Goal: Information Seeking & Learning: Learn about a topic

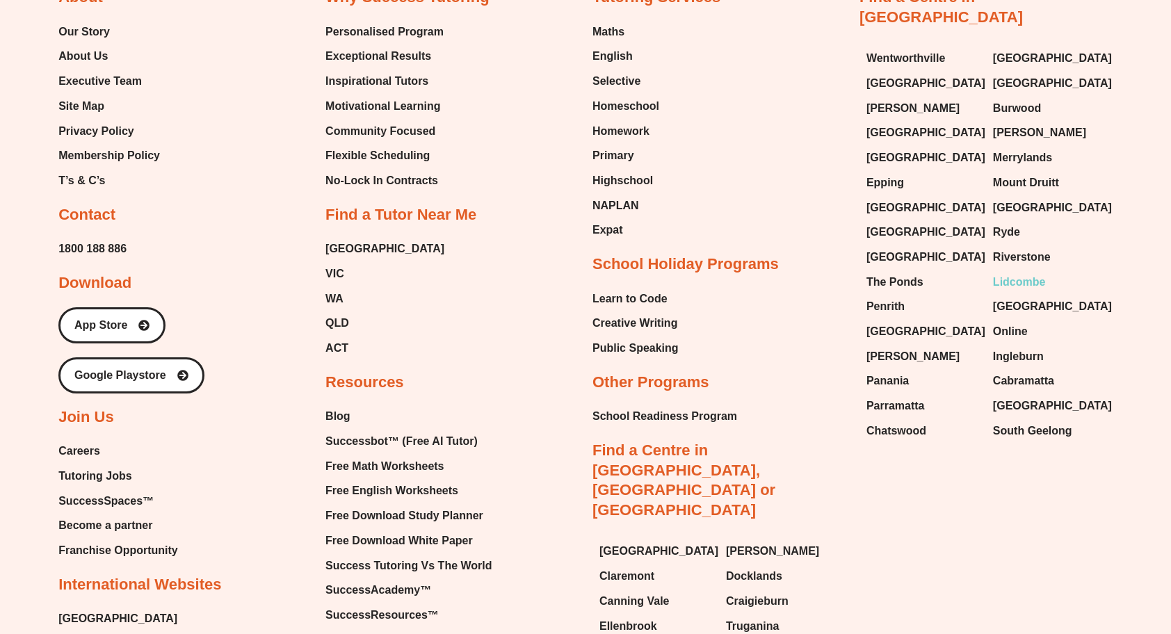
scroll to position [3271, 0]
click at [1011, 395] on span "[GEOGRAPHIC_DATA]" at bounding box center [1052, 405] width 119 height 21
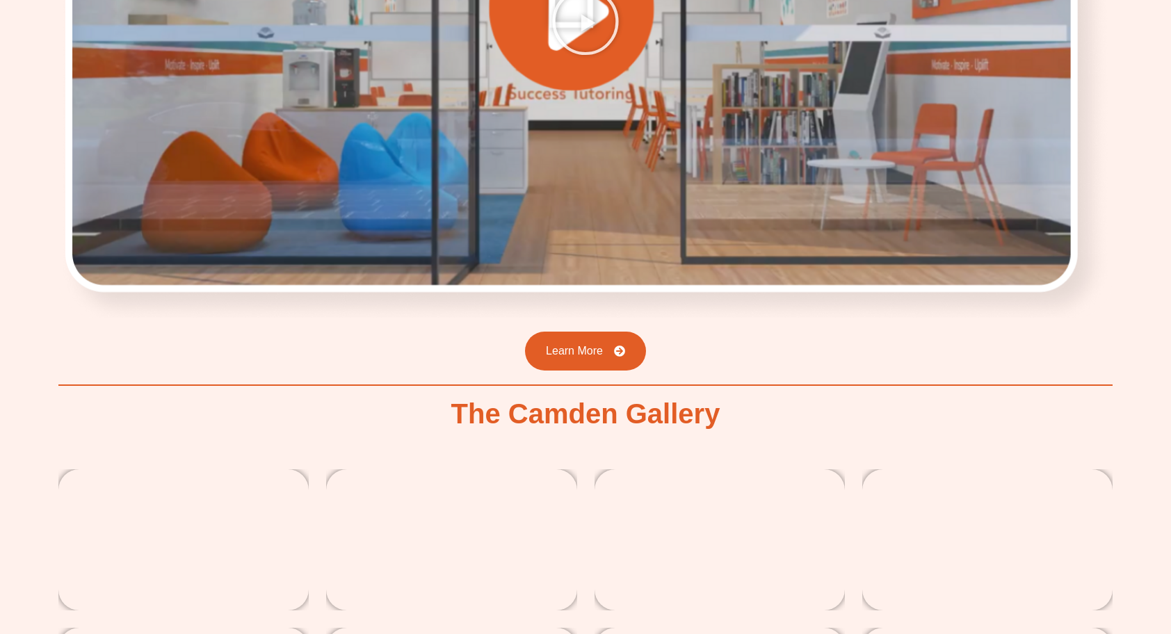
scroll to position [1893, 0]
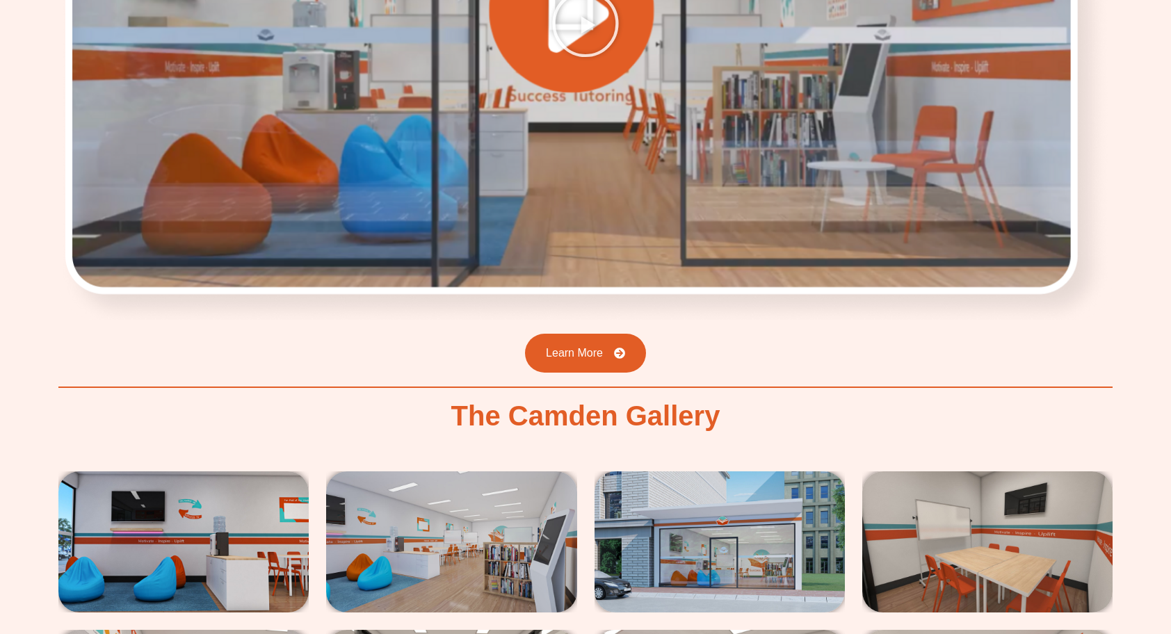
click at [176, 547] on img at bounding box center [183, 542] width 250 height 141
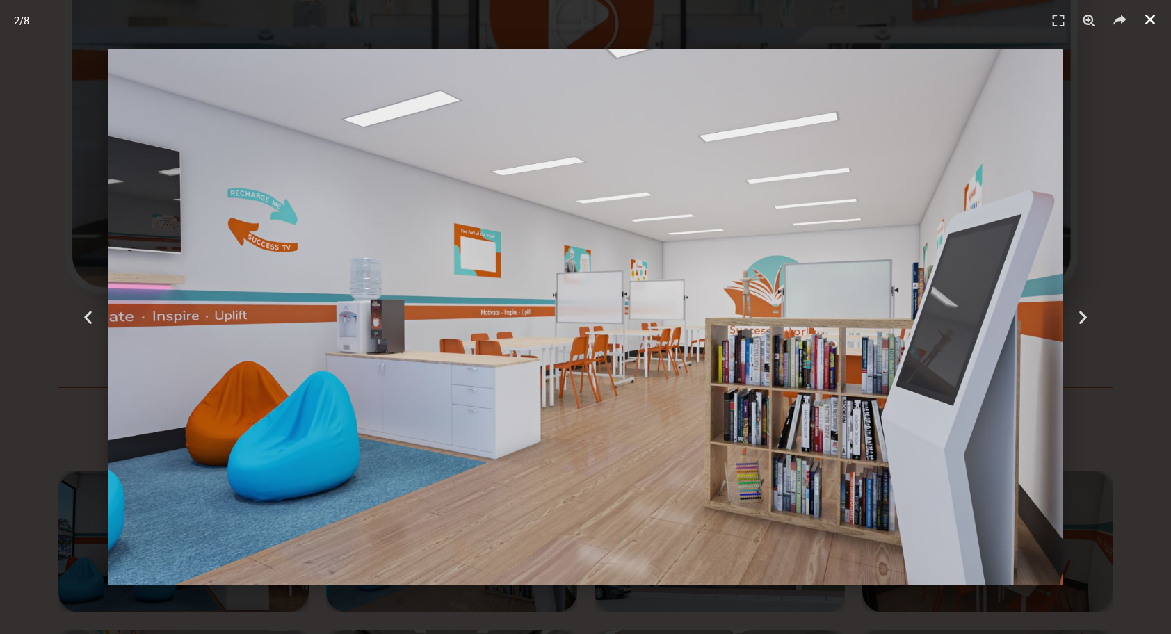
click at [1153, 26] on link "Close (Esc)" at bounding box center [1150, 19] width 21 height 21
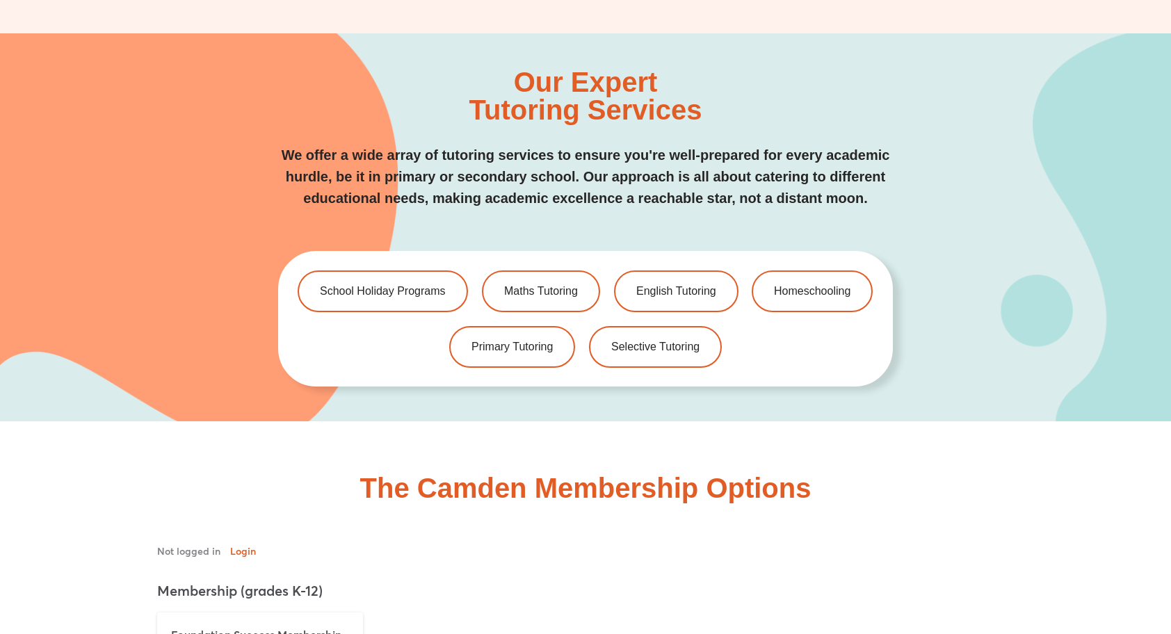
scroll to position [2679, 0]
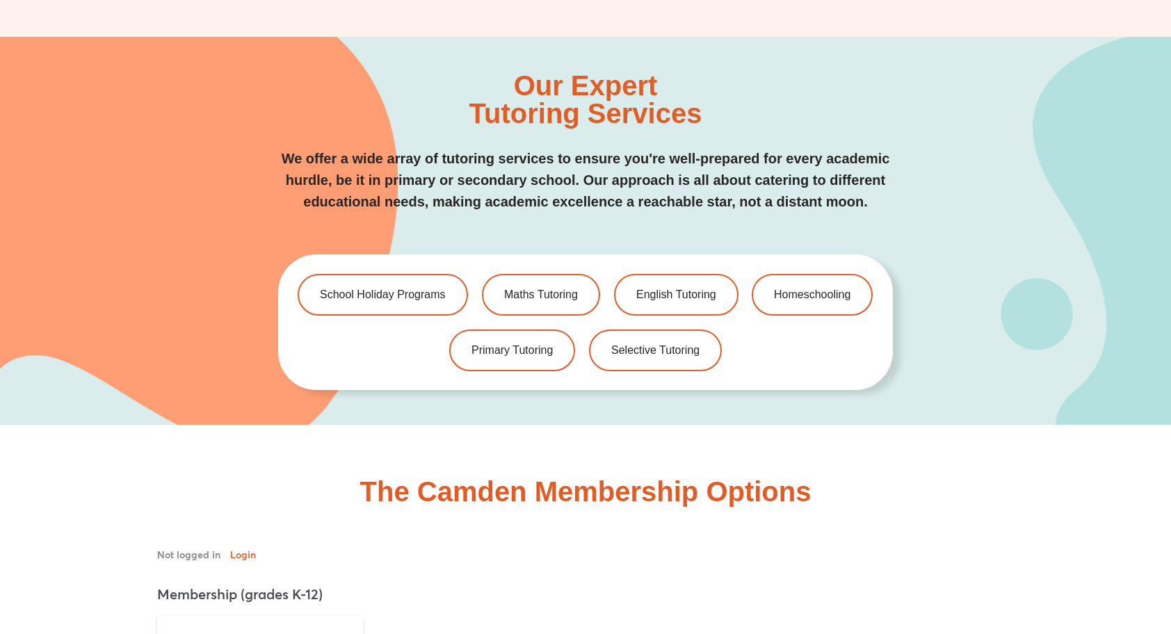
click at [387, 316] on div "School Holiday Programs Maths Tutoring English Tutoring Homeschooling Primary T…" at bounding box center [585, 323] width 615 height 136
click at [387, 289] on span "School Holiday Programs" at bounding box center [383, 295] width 132 height 12
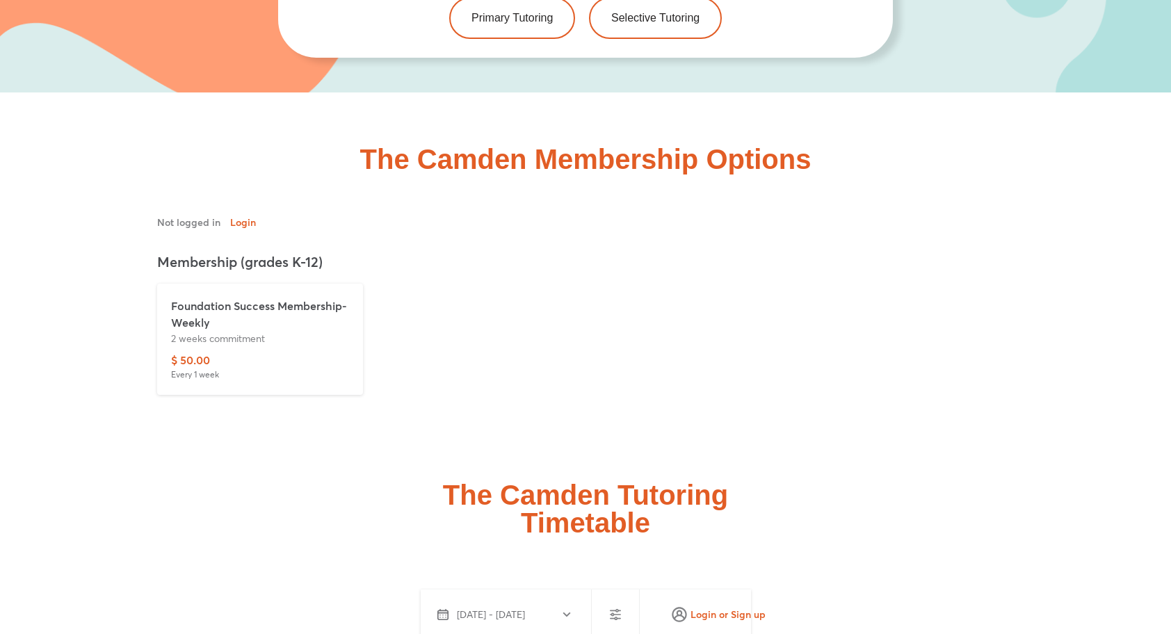
scroll to position [3128, 0]
click at [241, 354] on div "$ 50.00 Every 1 week" at bounding box center [260, 365] width 178 height 29
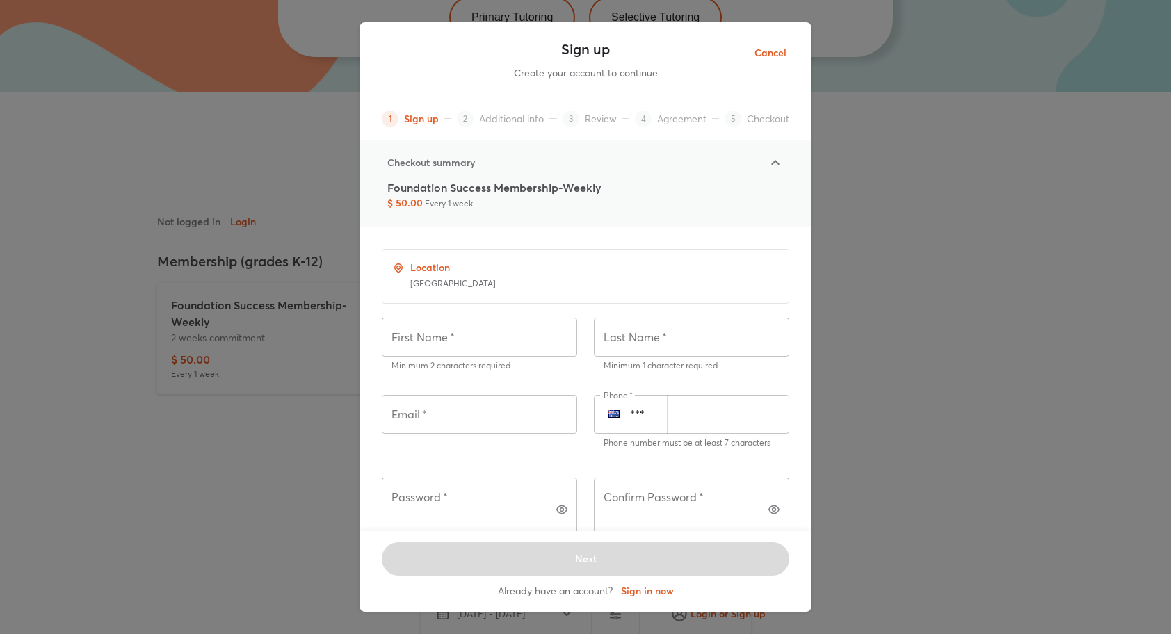
scroll to position [0, 0]
click at [775, 164] on icon at bounding box center [775, 162] width 17 height 17
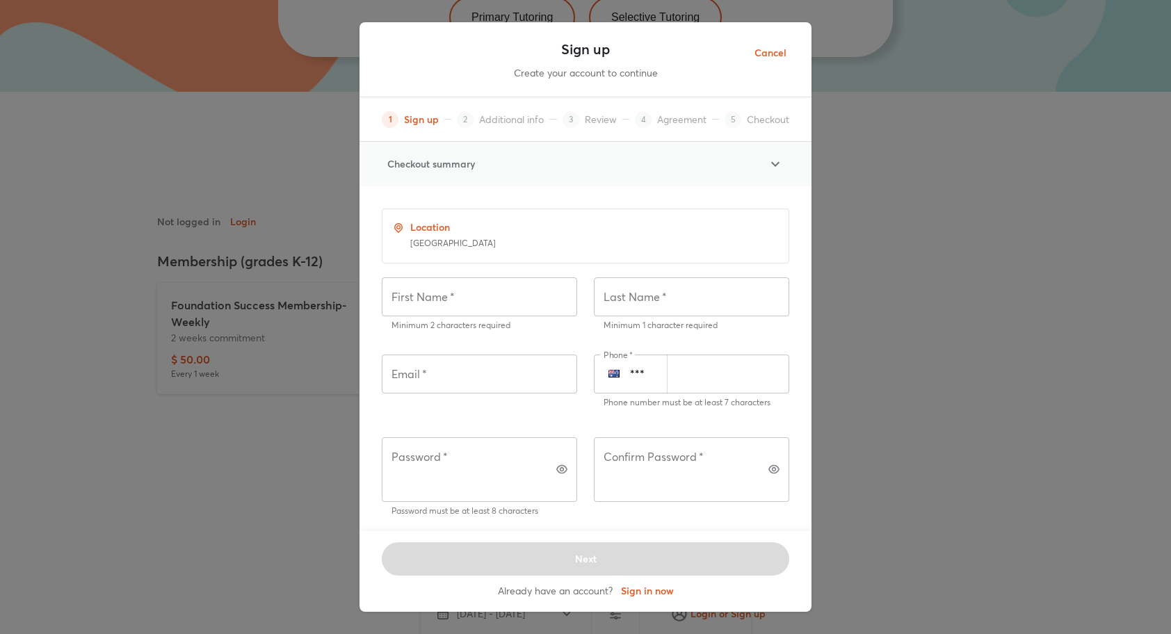
click at [774, 162] on icon at bounding box center [775, 164] width 17 height 17
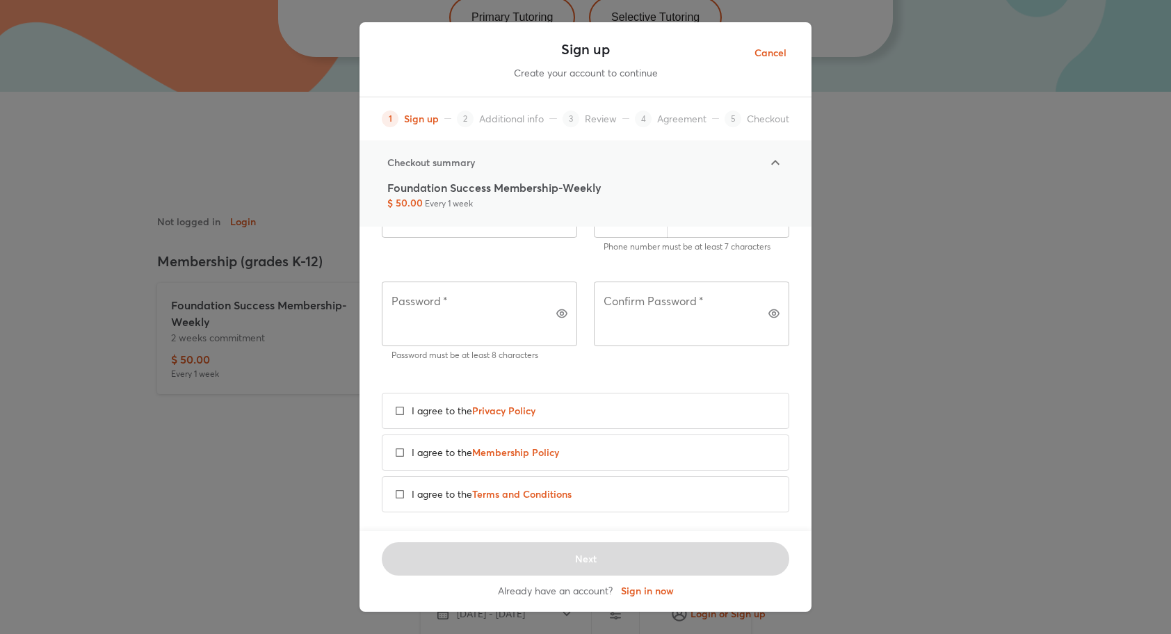
scroll to position [194, 0]
click at [769, 49] on span "Cancel" at bounding box center [771, 53] width 32 height 17
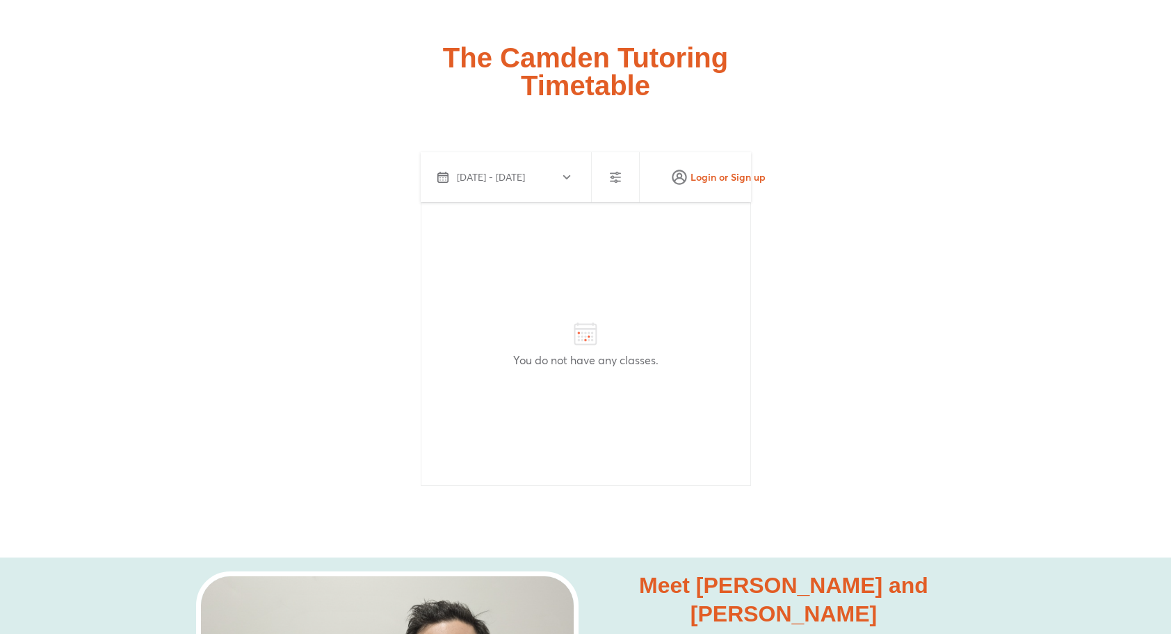
scroll to position [3593, 0]
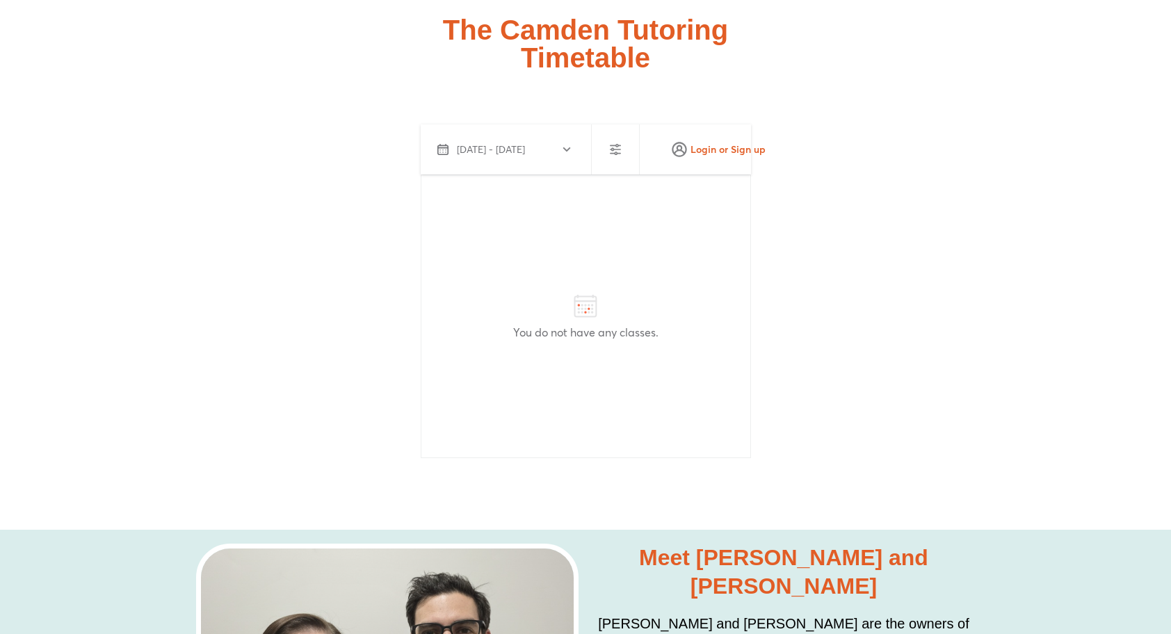
click at [525, 143] on span "Sep 30 - Oct 29, 2025" at bounding box center [491, 150] width 68 height 14
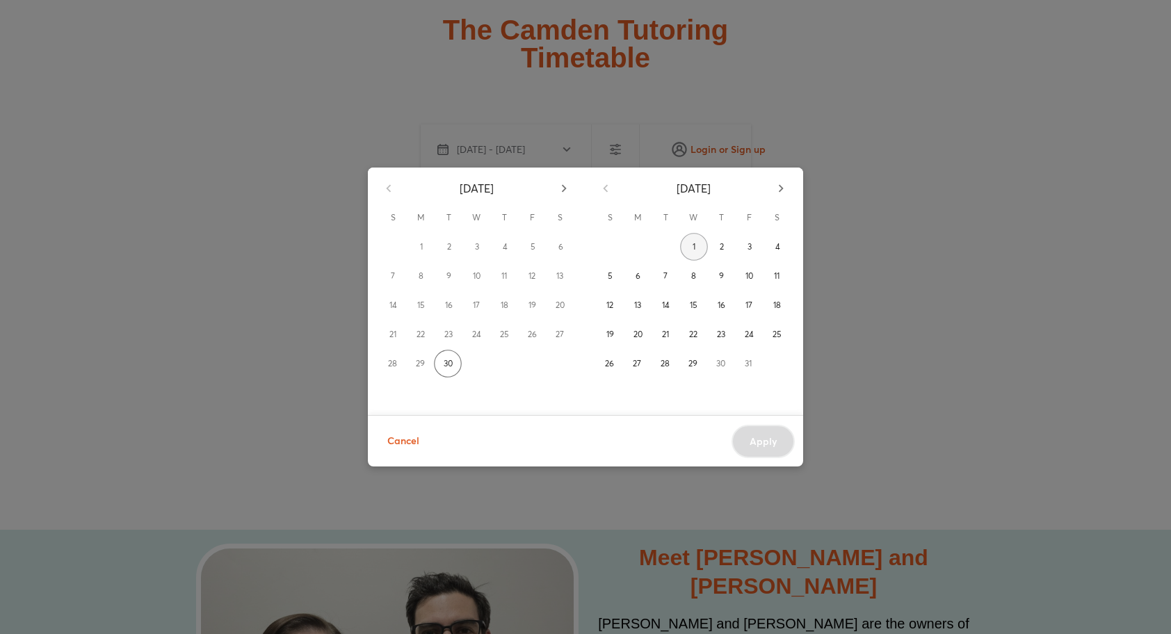
click at [704, 250] on button "1" at bounding box center [694, 247] width 28 height 28
click at [705, 187] on h6 "October 2025" at bounding box center [694, 188] width 34 height 19
click at [856, 133] on div "September 2025 S M T W T F S 1 2 3 4 5 6 7 8 9 10 11 12 13 14 15 16 17 18 19 20…" at bounding box center [585, 317] width 1171 height 634
click at [699, 241] on button "1" at bounding box center [694, 247] width 28 height 28
click at [769, 447] on span "Apply" at bounding box center [763, 442] width 27 height 14
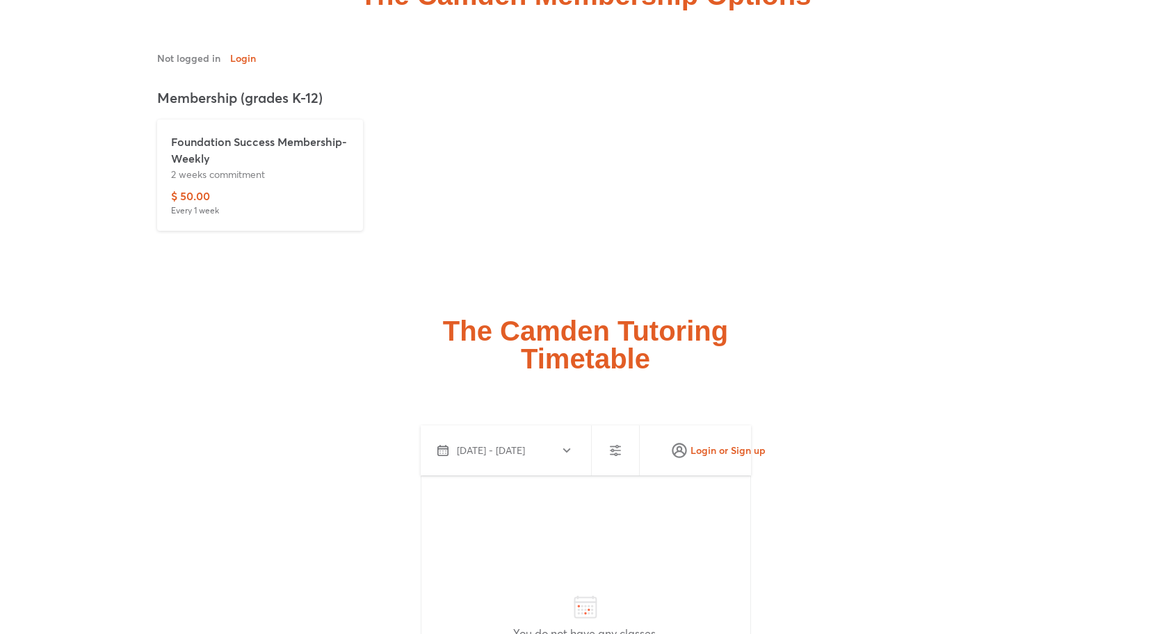
scroll to position [3293, 0]
click at [617, 441] on icon "button" at bounding box center [615, 449] width 17 height 17
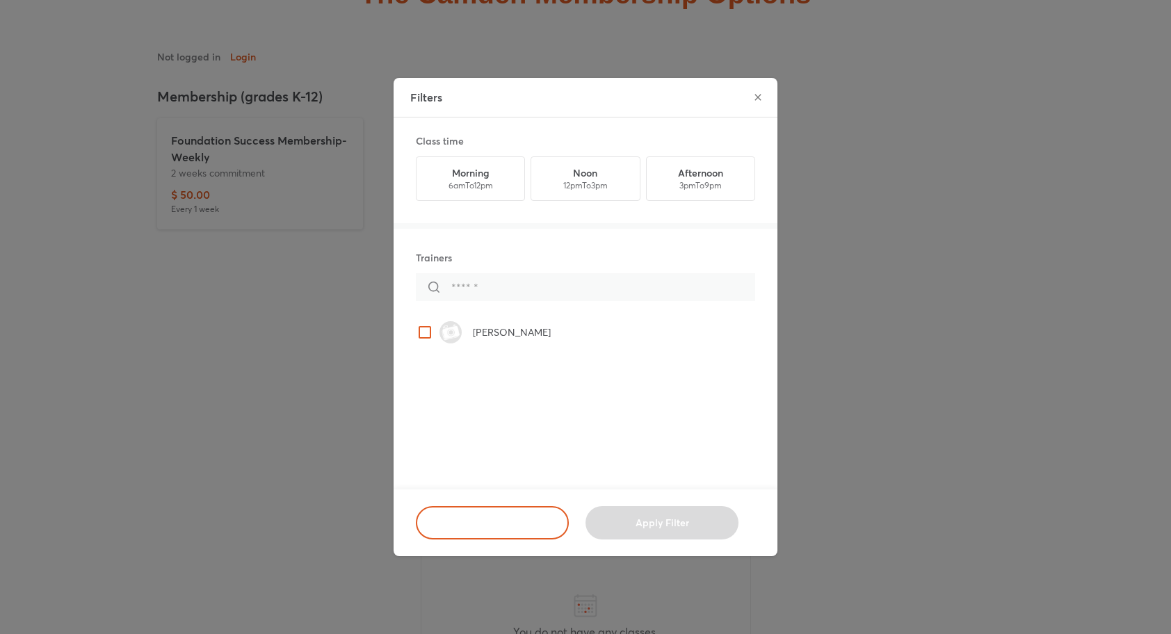
click at [488, 336] on p "Angela Alman" at bounding box center [512, 333] width 78 height 14
click at [675, 528] on span "Apply Filter" at bounding box center [662, 523] width 117 height 14
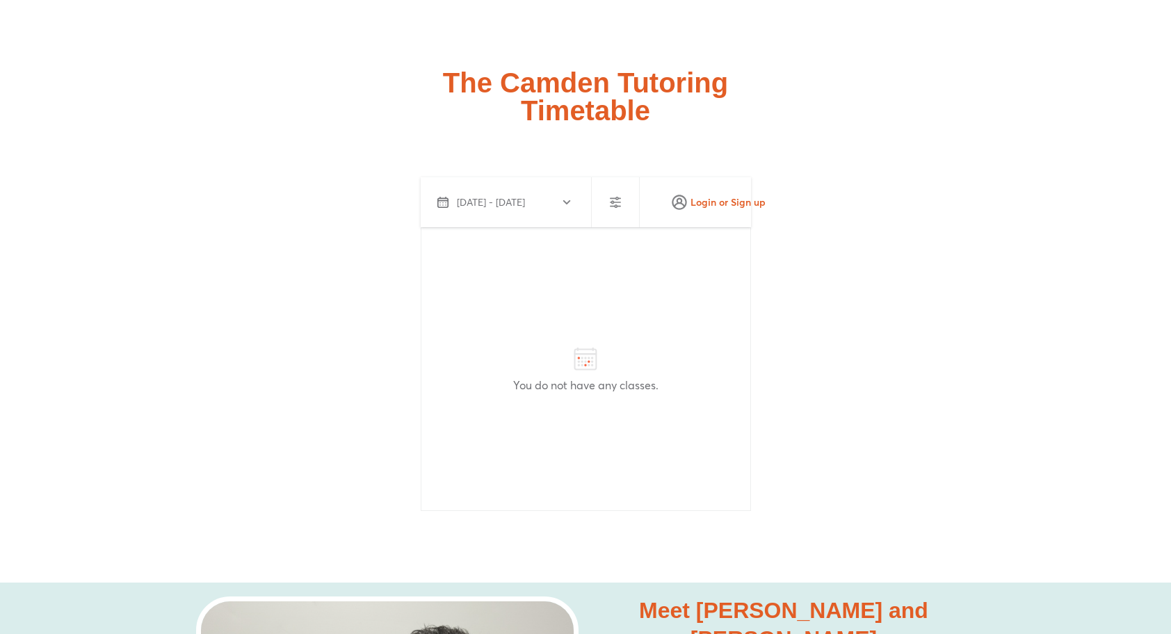
scroll to position [3539, 0]
click at [570, 201] on button "Oct 1 - Oct 1, 2025" at bounding box center [503, 202] width 154 height 33
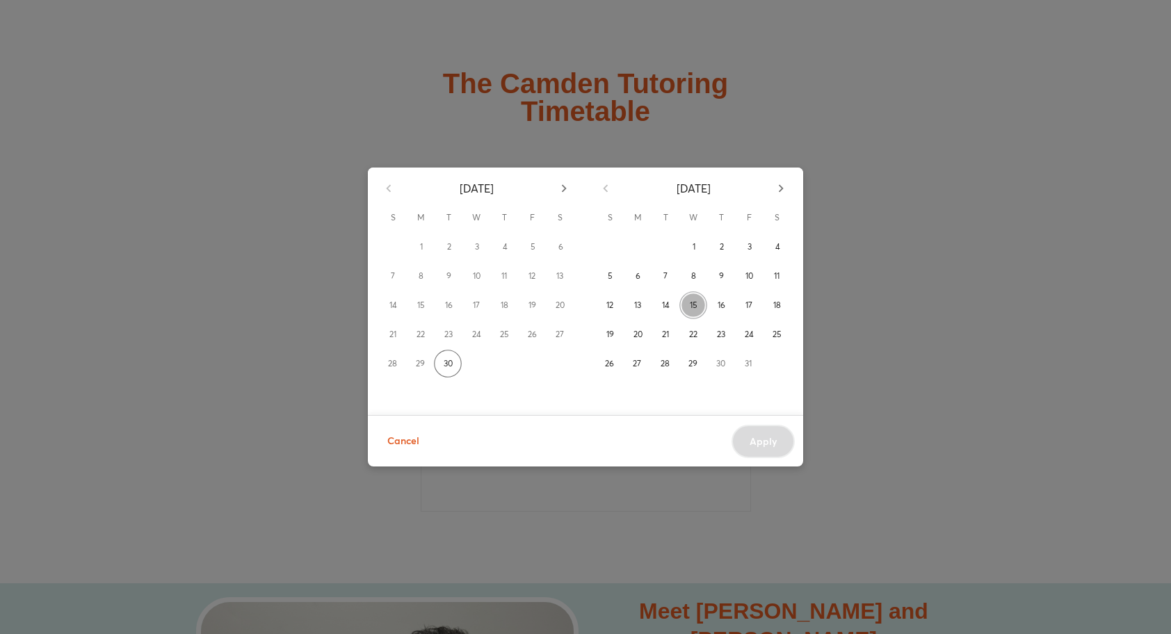
click at [700, 311] on button "15" at bounding box center [694, 305] width 28 height 28
click at [784, 191] on icon "button" at bounding box center [780, 188] width 15 height 15
click at [725, 364] on div "27" at bounding box center [721, 364] width 28 height 28
click at [477, 364] on span "29" at bounding box center [476, 364] width 9 height 14
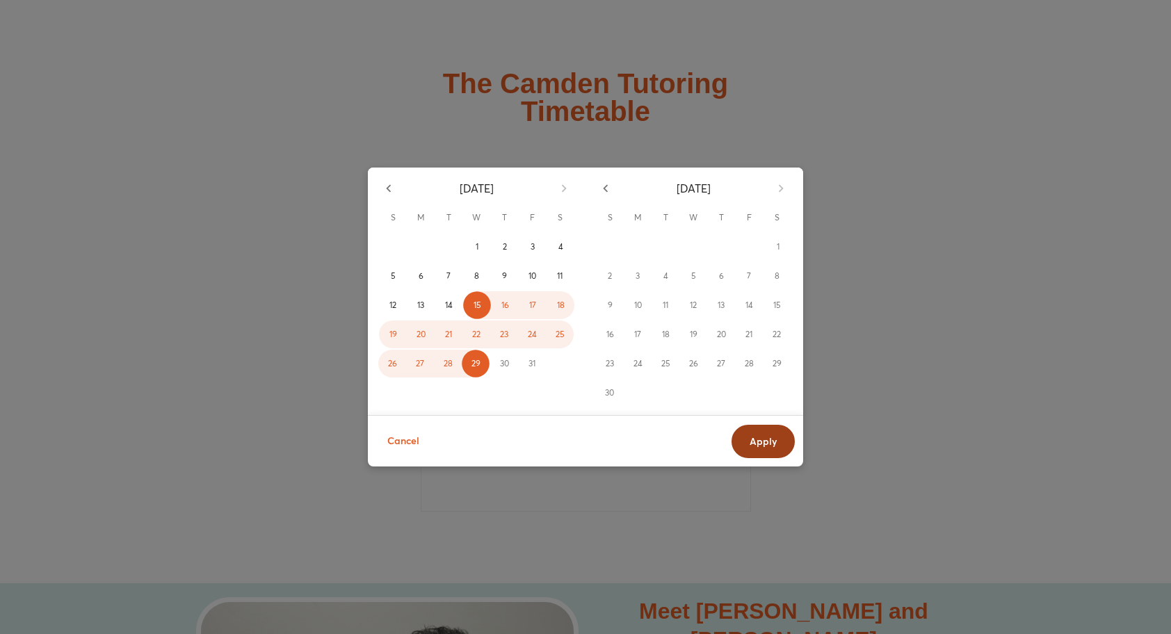
click at [759, 440] on span "Apply" at bounding box center [763, 442] width 27 height 14
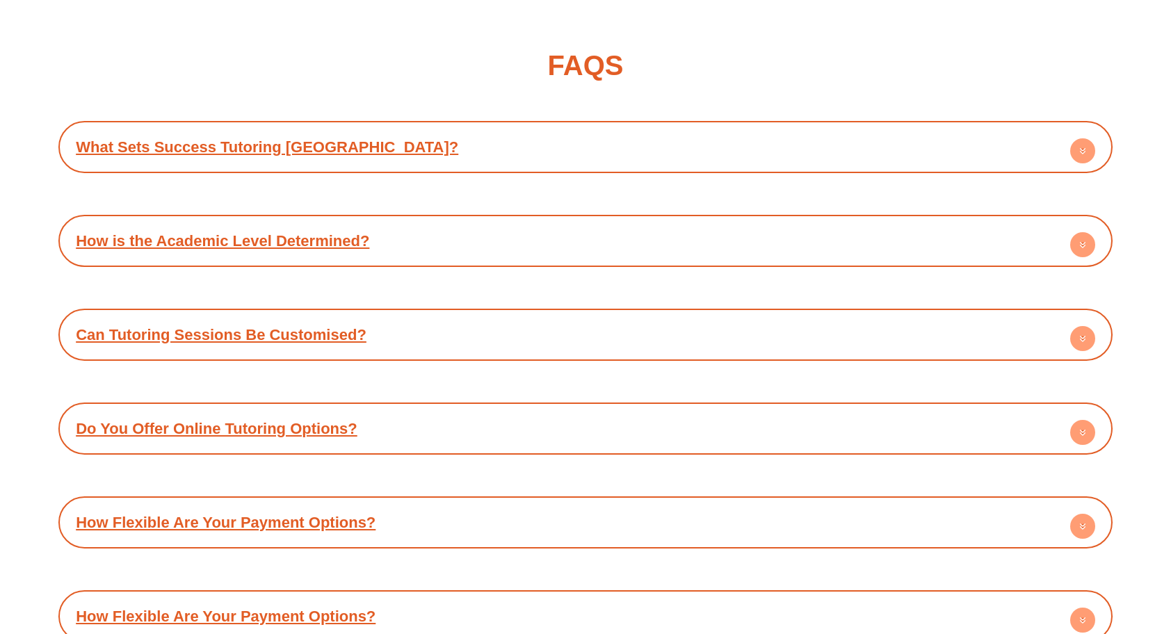
scroll to position [5576, 0]
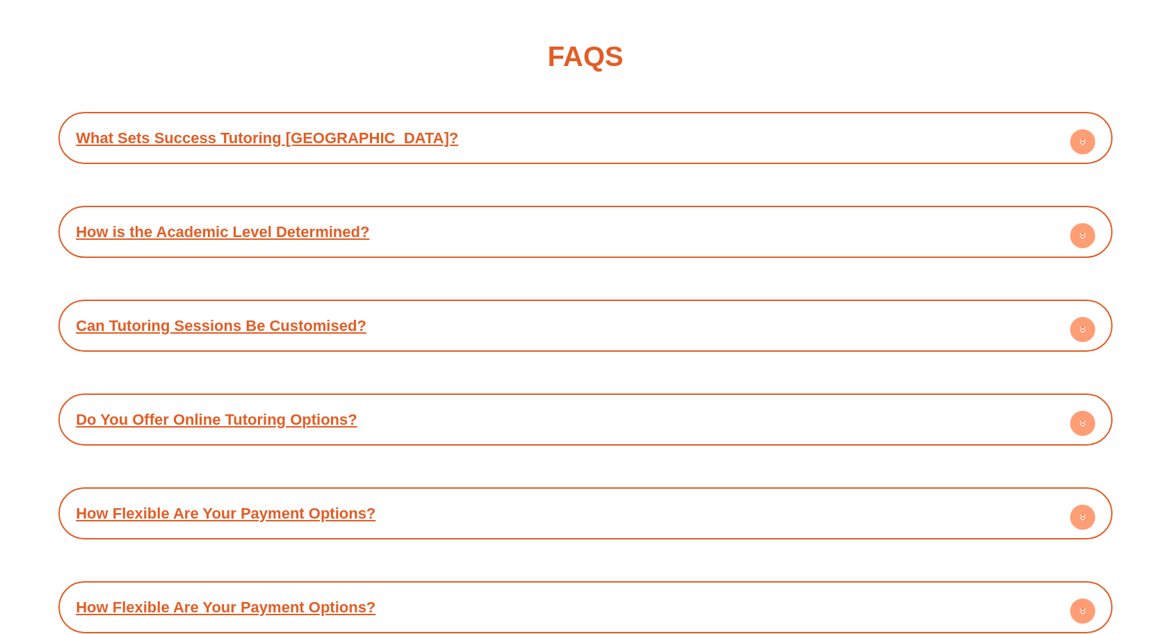
click at [777, 126] on div "What Sets Success Tutoring Camden Apart?" at bounding box center [585, 138] width 1041 height 38
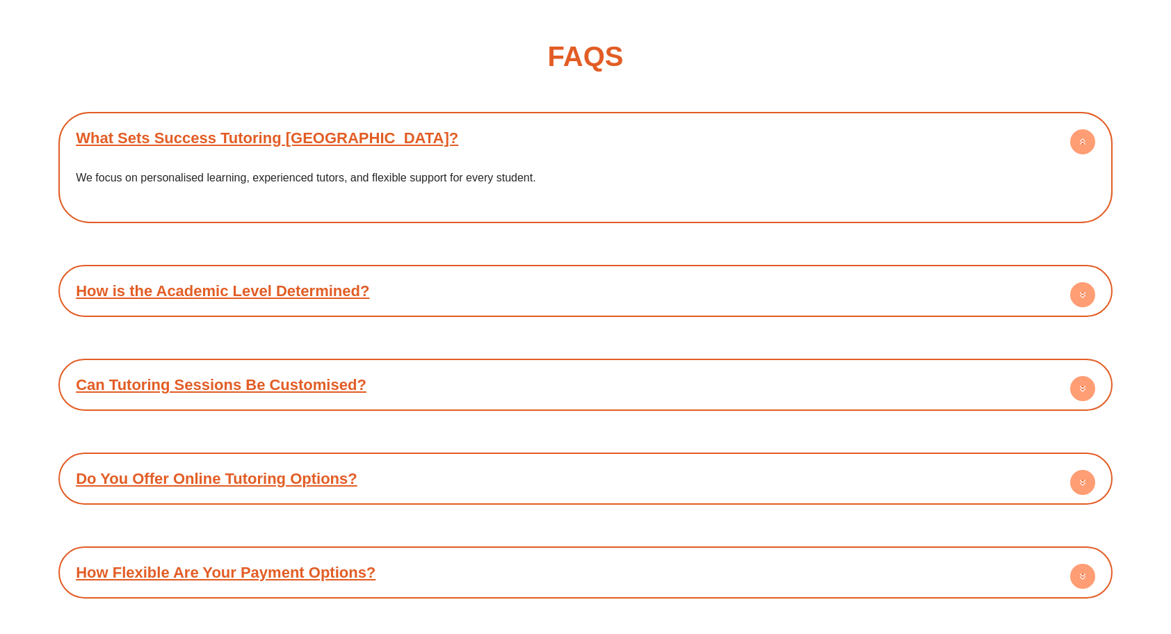
click at [781, 133] on div "What Sets Success Tutoring Camden Apart?" at bounding box center [585, 138] width 1041 height 38
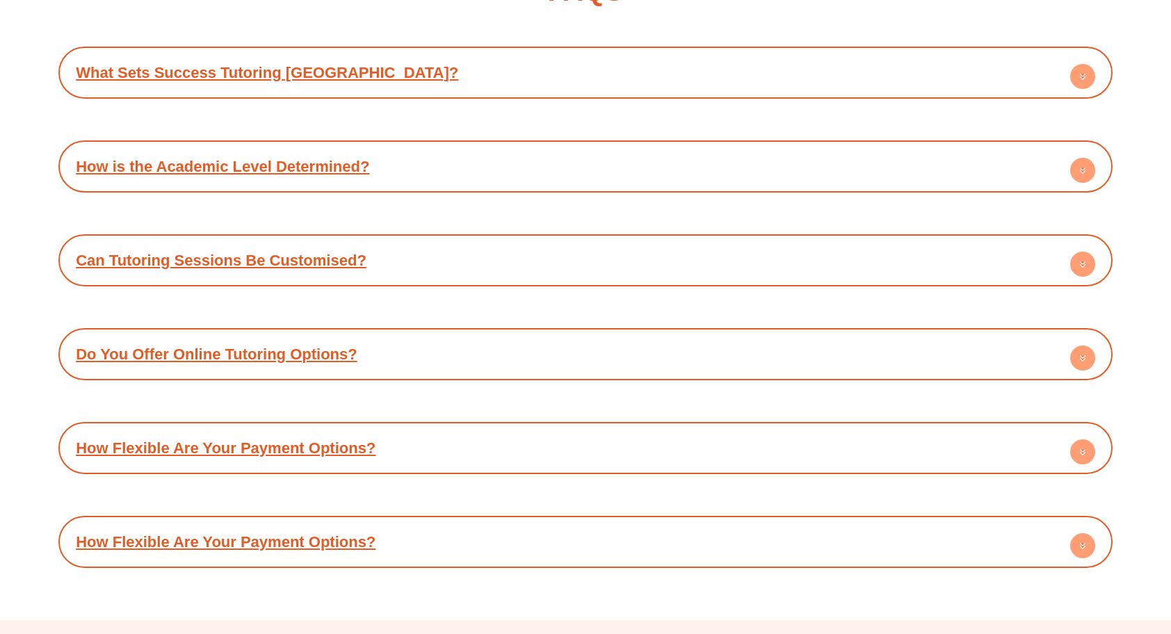
scroll to position [5643, 0]
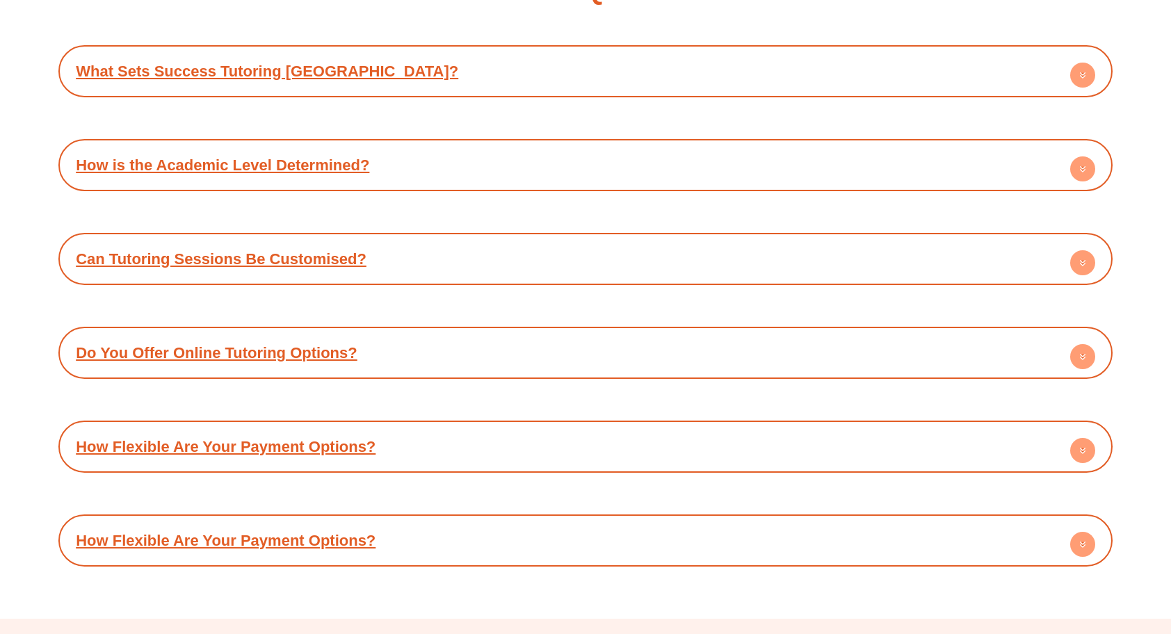
click at [778, 163] on div "How is the Academic Level Determined?" at bounding box center [585, 165] width 1041 height 38
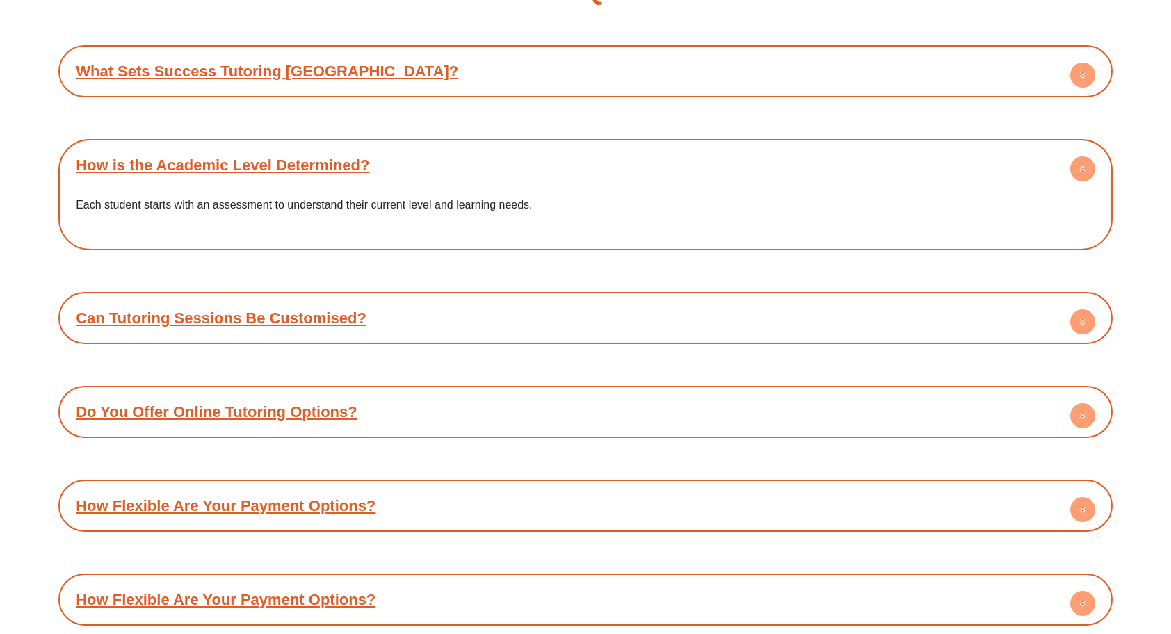
click at [778, 165] on div "How is the Academic Level Determined?" at bounding box center [585, 165] width 1041 height 38
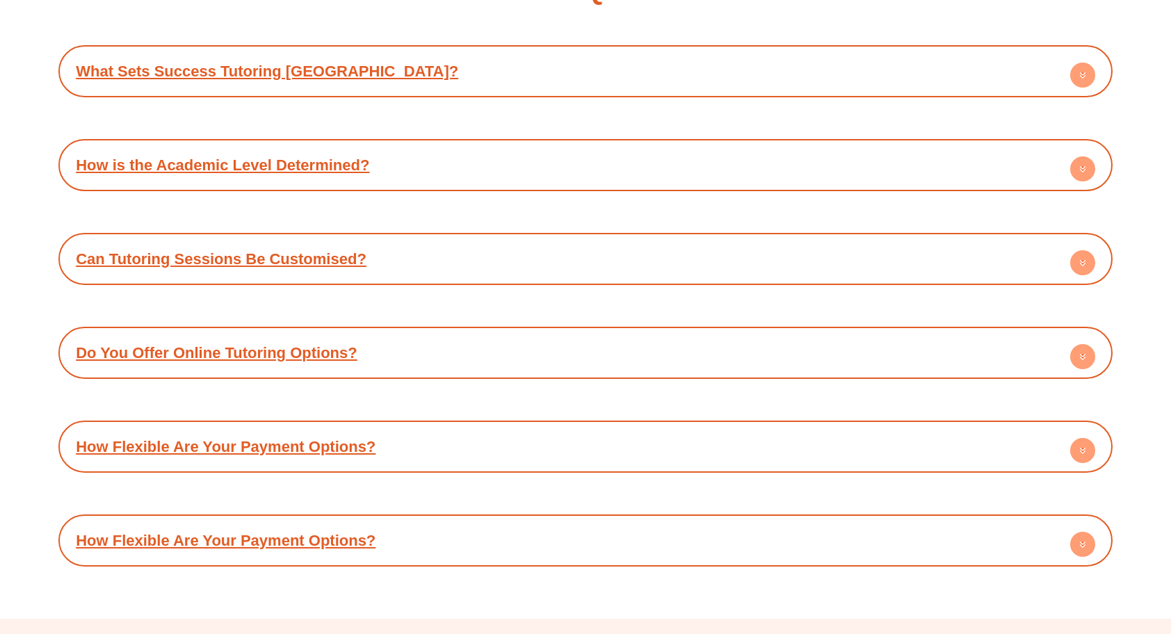
click at [760, 256] on div "Can Tutoring Sessions Be Customised?" at bounding box center [585, 259] width 1041 height 38
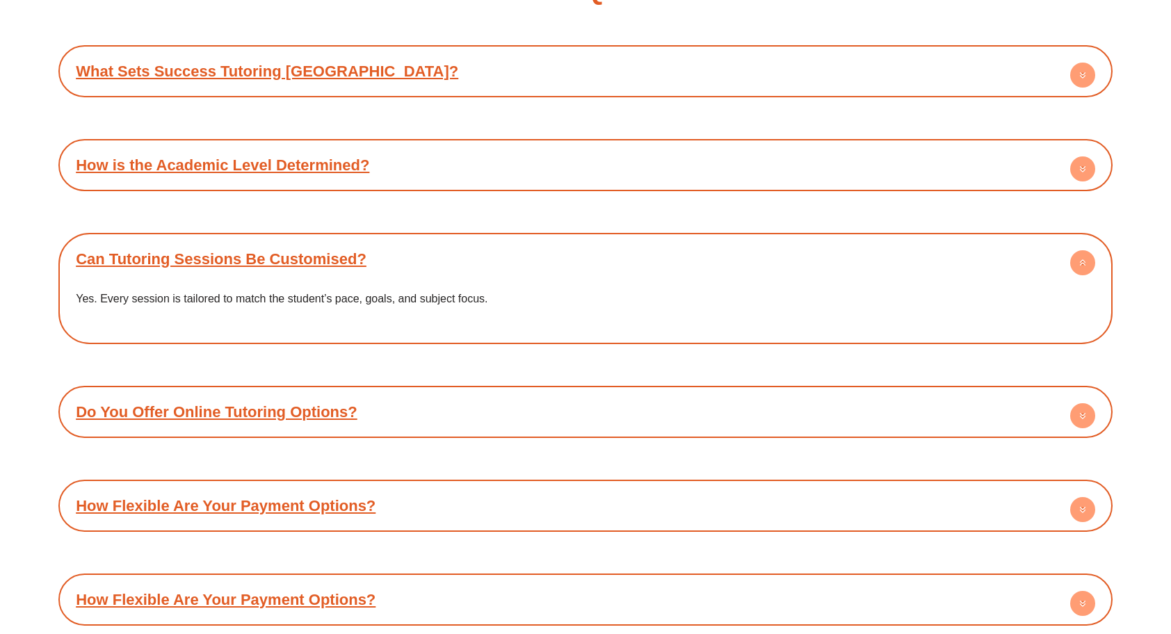
click at [760, 256] on div "Can Tutoring Sessions Be Customised?" at bounding box center [585, 259] width 1041 height 38
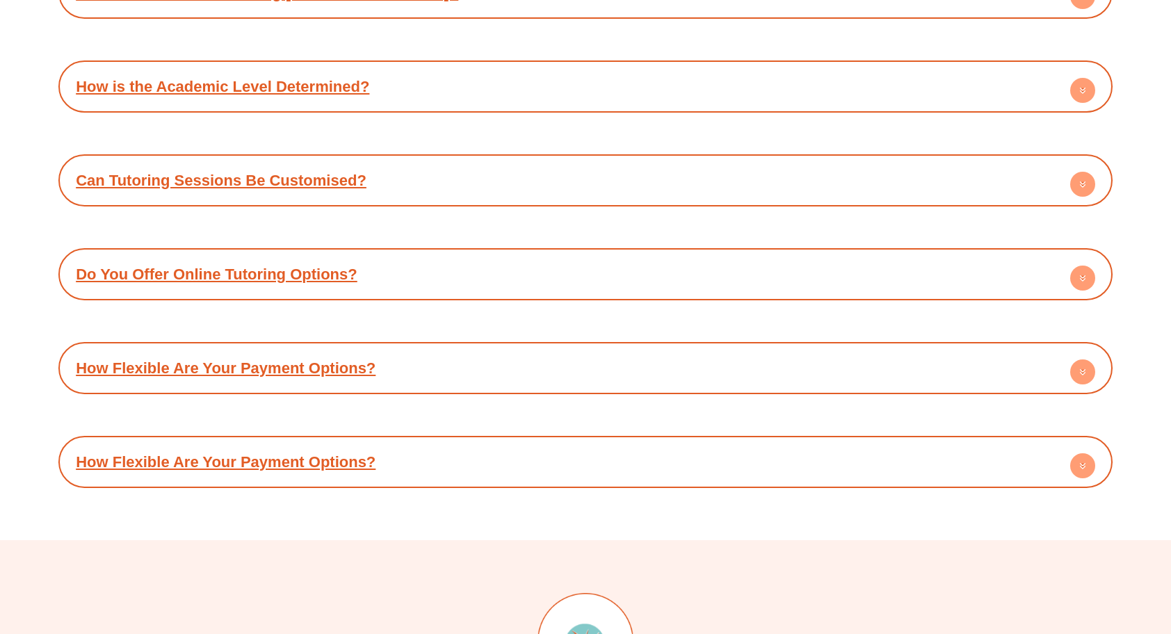
scroll to position [5725, 0]
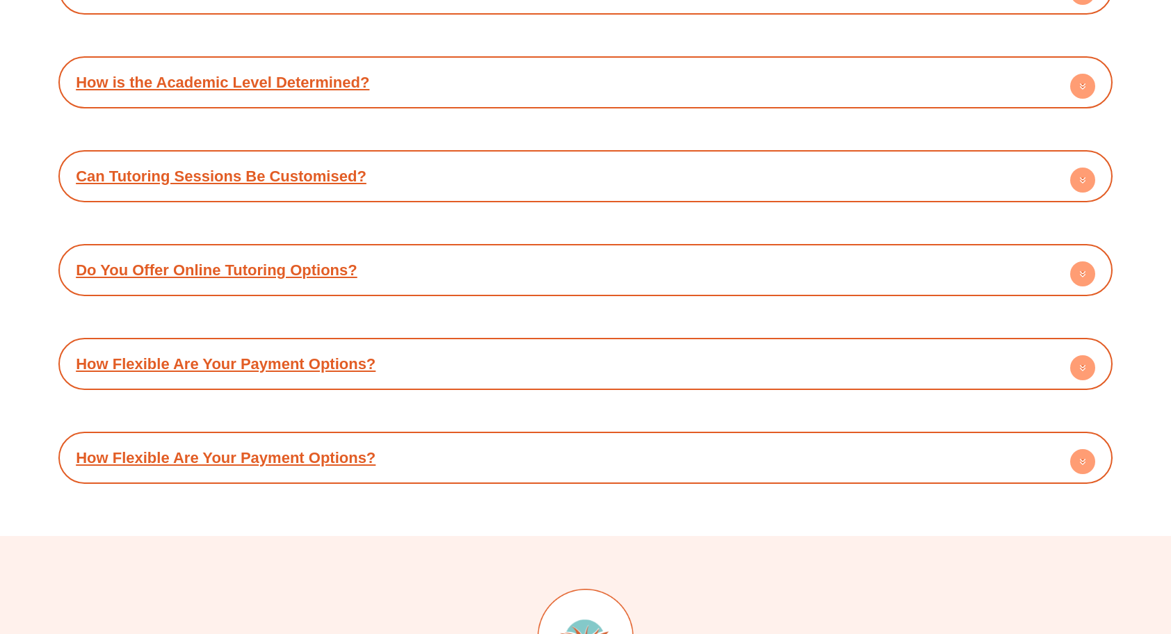
click at [755, 268] on div "Do You Offer Online Tutoring Options?" at bounding box center [585, 270] width 1041 height 38
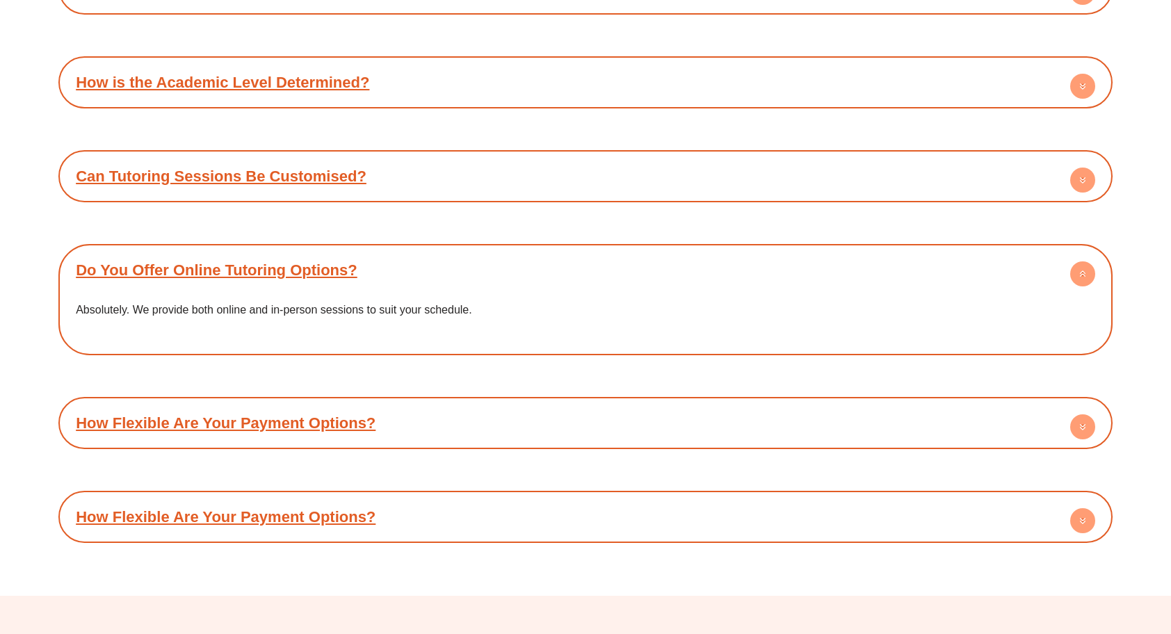
click at [755, 268] on div "Do You Offer Online Tutoring Options?" at bounding box center [585, 270] width 1041 height 38
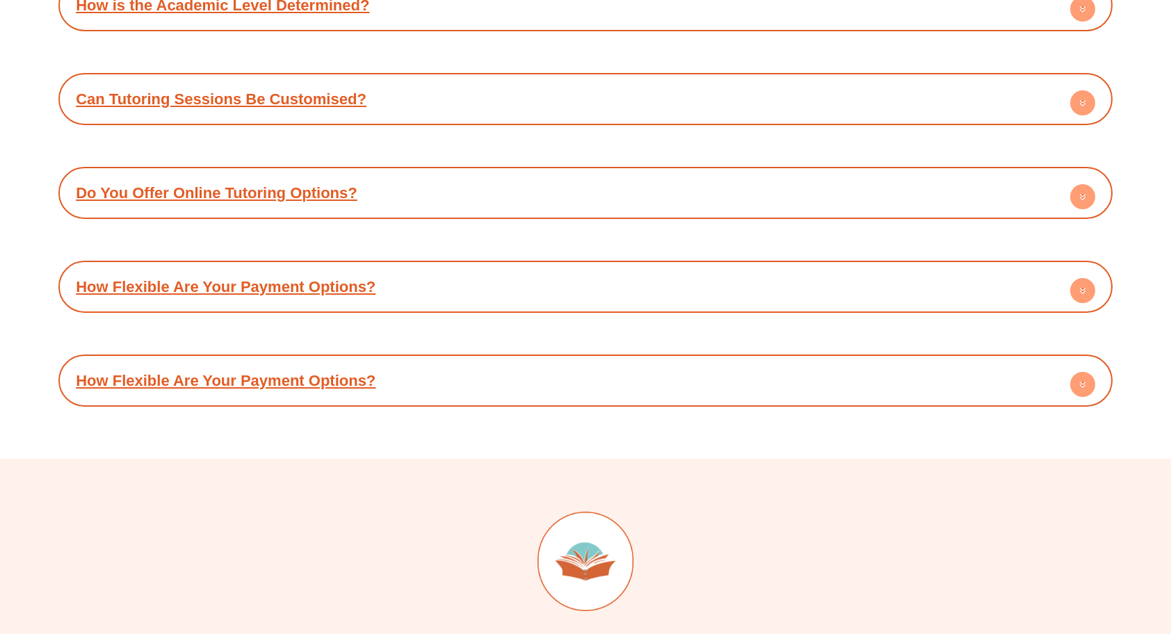
scroll to position [5804, 0]
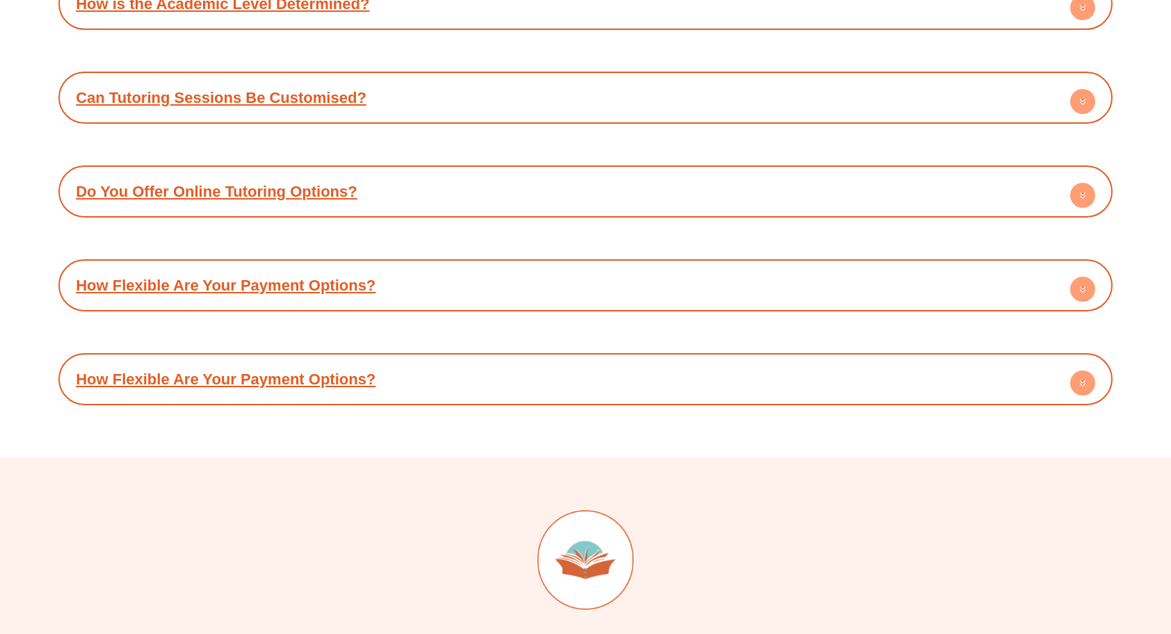
click at [783, 280] on div "How Flexible Are Your Payment Options?" at bounding box center [585, 285] width 1041 height 38
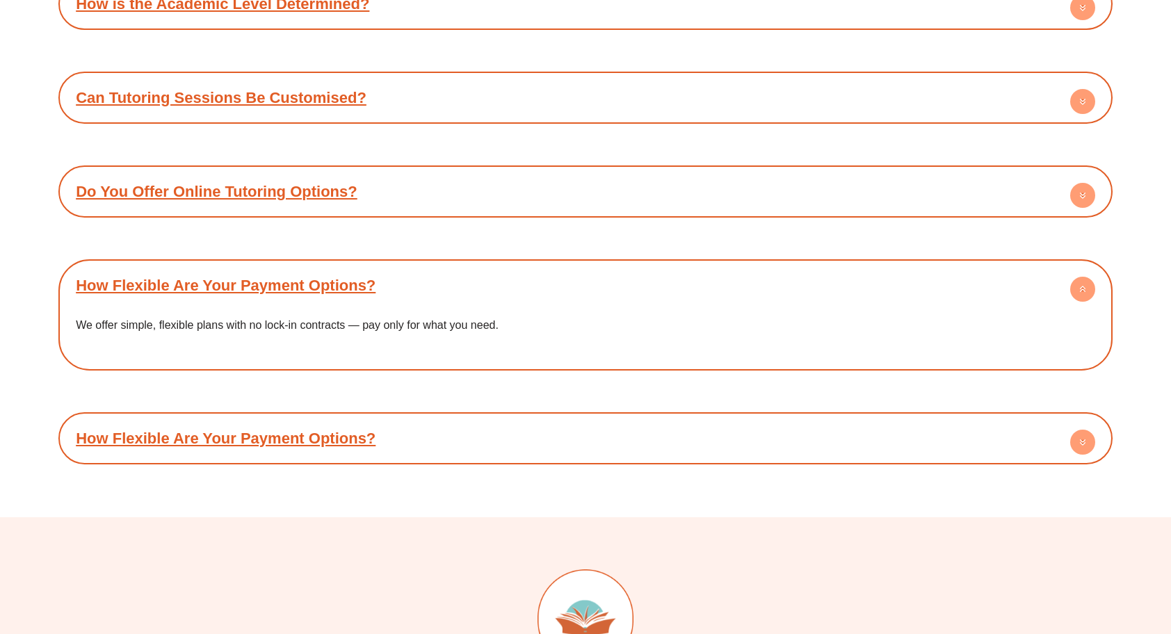
click at [782, 305] on div "We offer simple, flexible plans with no lock-in contracts — pay only for what y…" at bounding box center [585, 334] width 1041 height 59
click at [799, 433] on div "How Flexible Are Your Payment Options?" at bounding box center [585, 438] width 1041 height 38
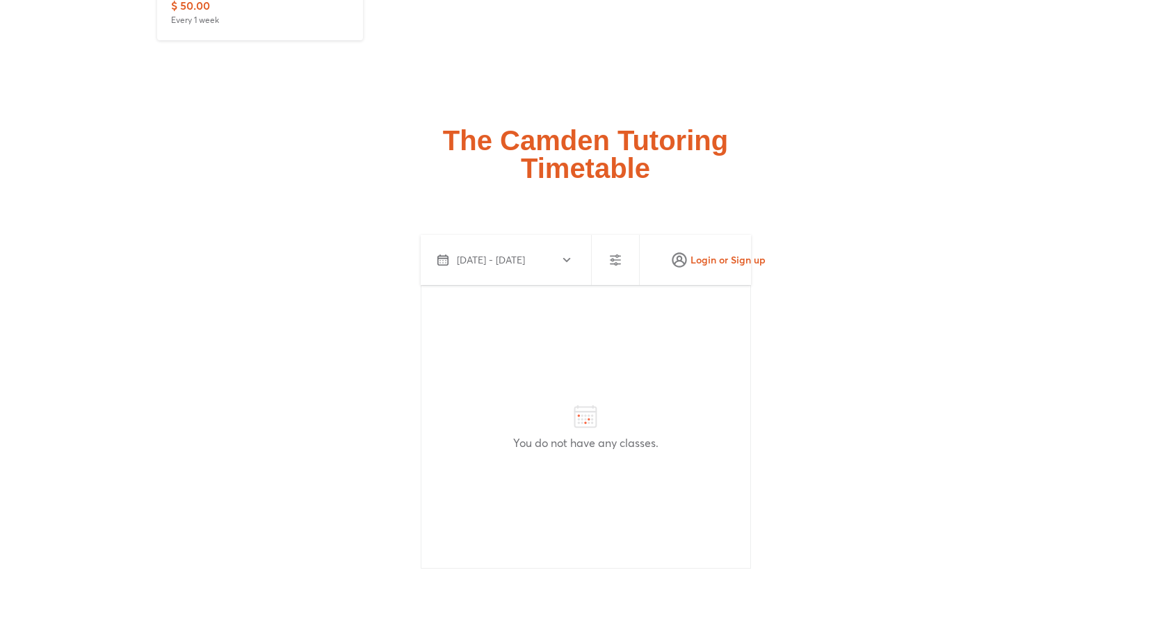
scroll to position [3501, 0]
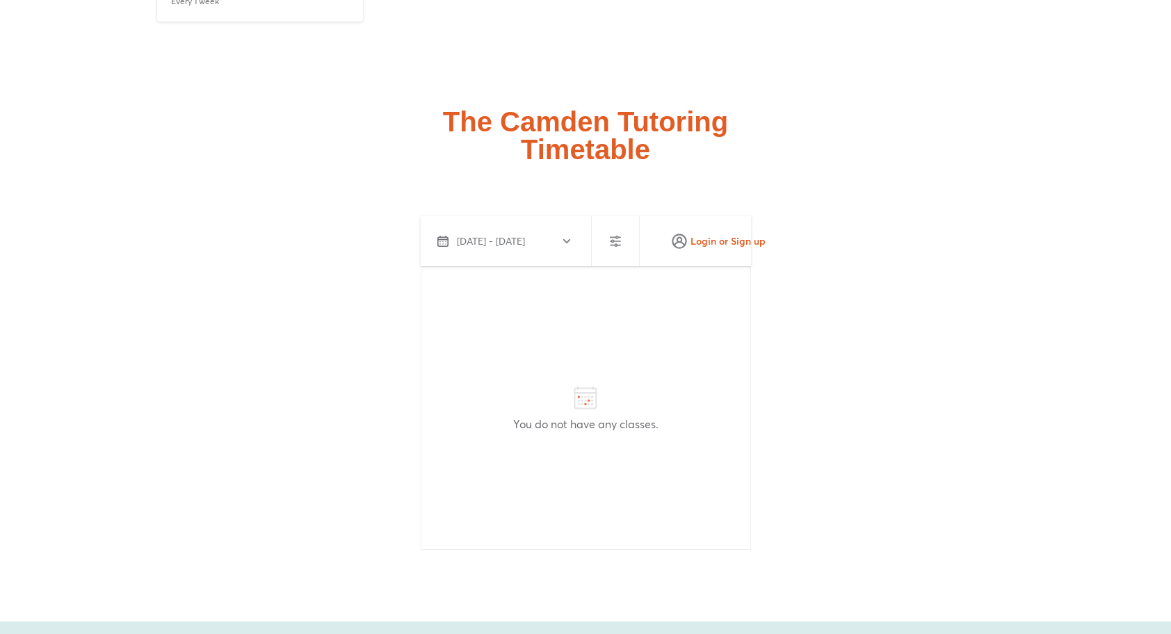
click at [564, 236] on icon "button" at bounding box center [566, 241] width 11 height 11
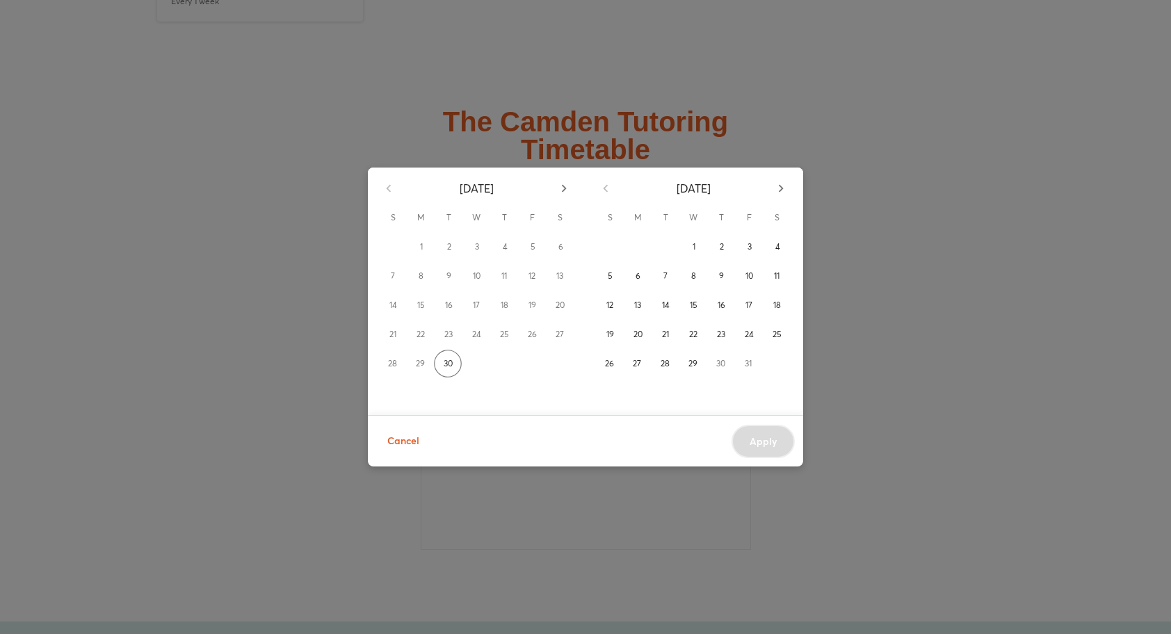
click at [388, 446] on span "Cancel" at bounding box center [403, 441] width 32 height 17
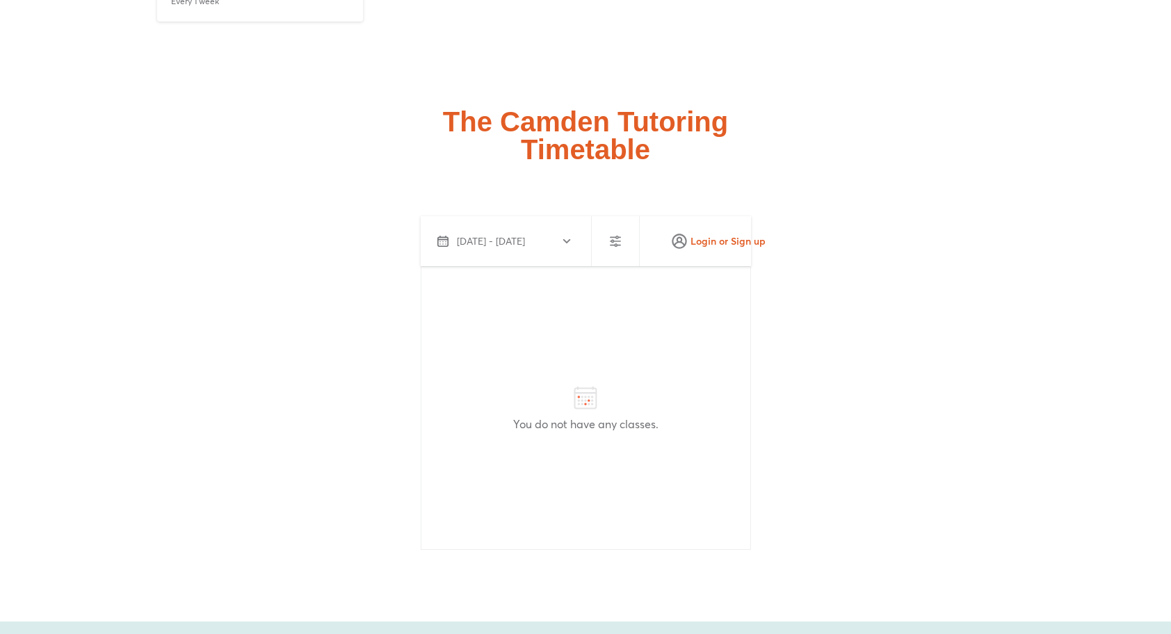
click at [388, 446] on div at bounding box center [585, 387] width 1054 height 364
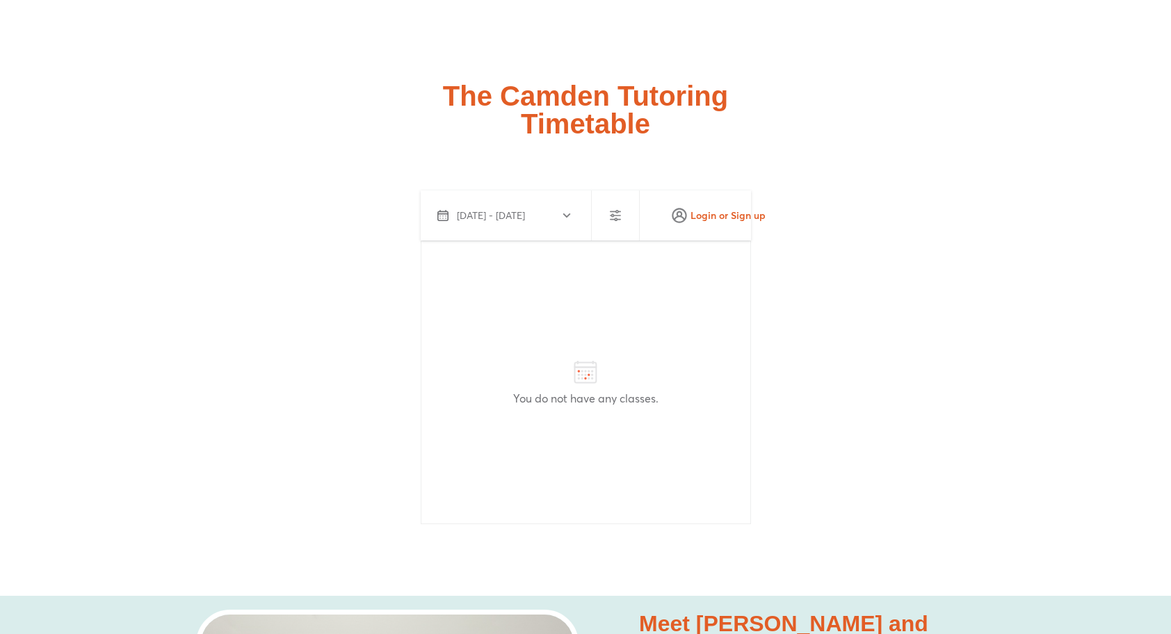
scroll to position [3528, 0]
click at [568, 209] on icon "button" at bounding box center [566, 214] width 11 height 11
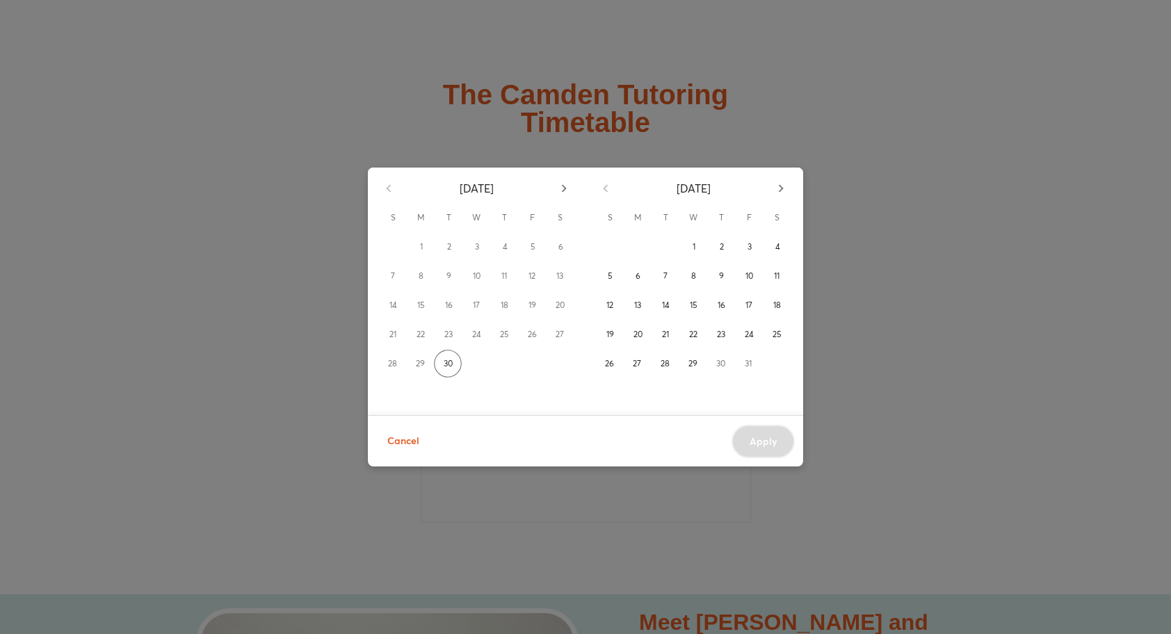
click at [774, 191] on icon "button" at bounding box center [780, 188] width 15 height 15
click at [687, 298] on div "12" at bounding box center [694, 305] width 28 height 28
click at [787, 188] on div "November 2025" at bounding box center [693, 186] width 217 height 36
click at [783, 189] on div "November 2025" at bounding box center [693, 186] width 217 height 36
click at [388, 193] on icon "button" at bounding box center [388, 188] width 15 height 15
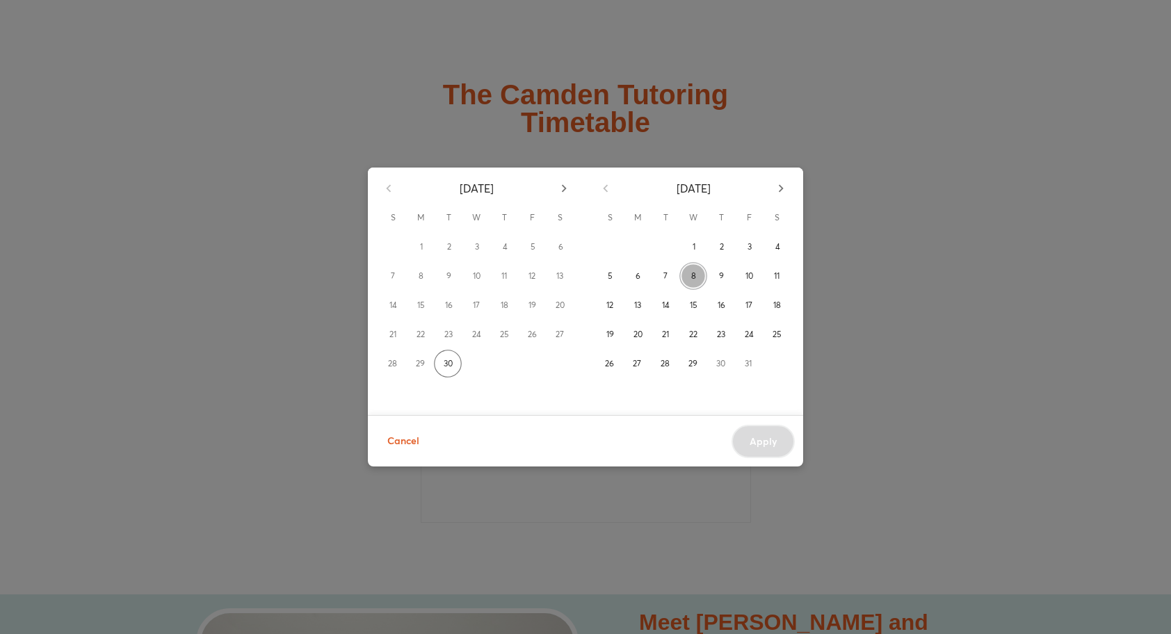
click at [686, 275] on button "8" at bounding box center [694, 276] width 28 height 28
click at [693, 366] on span "29" at bounding box center [693, 364] width 9 height 14
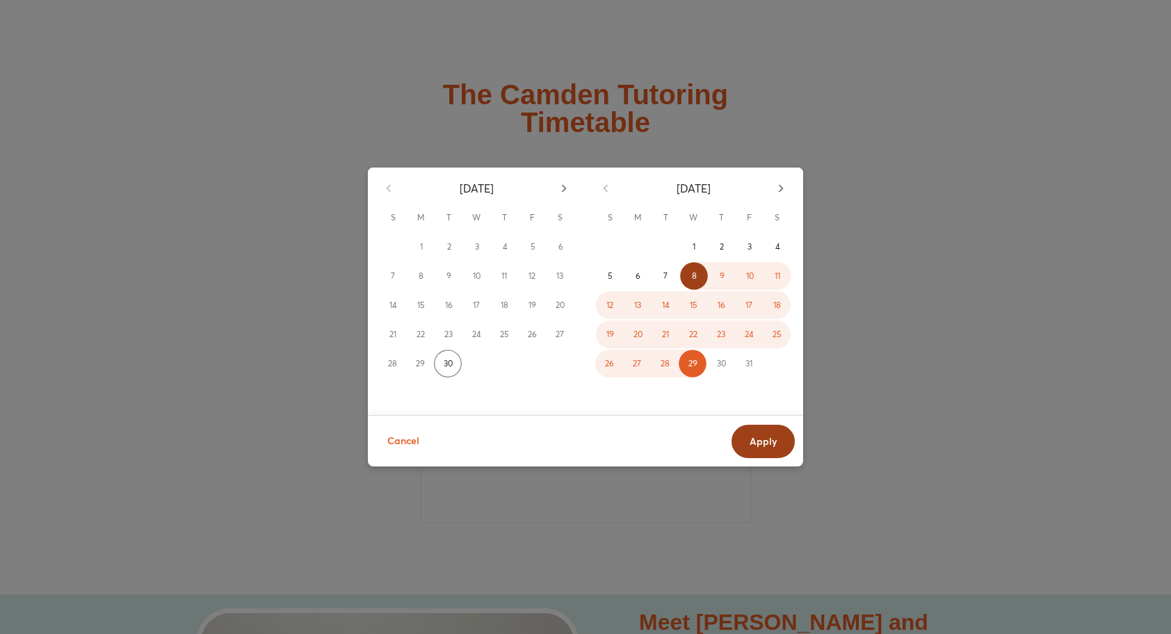
click at [754, 442] on span "Apply" at bounding box center [763, 442] width 27 height 14
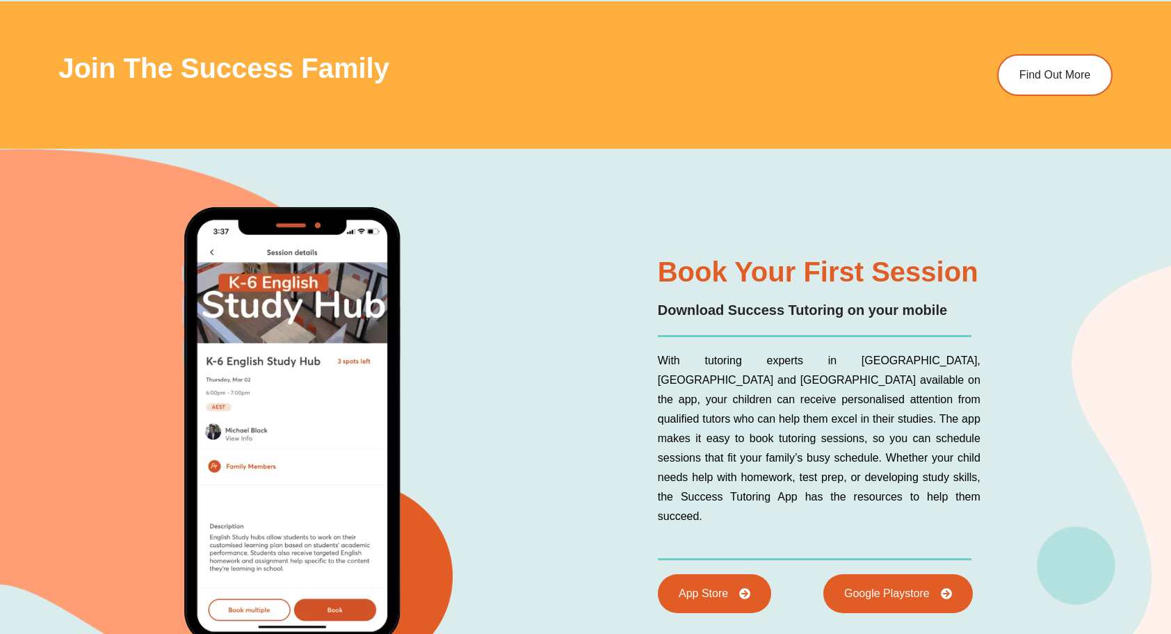
scroll to position [4457, 0]
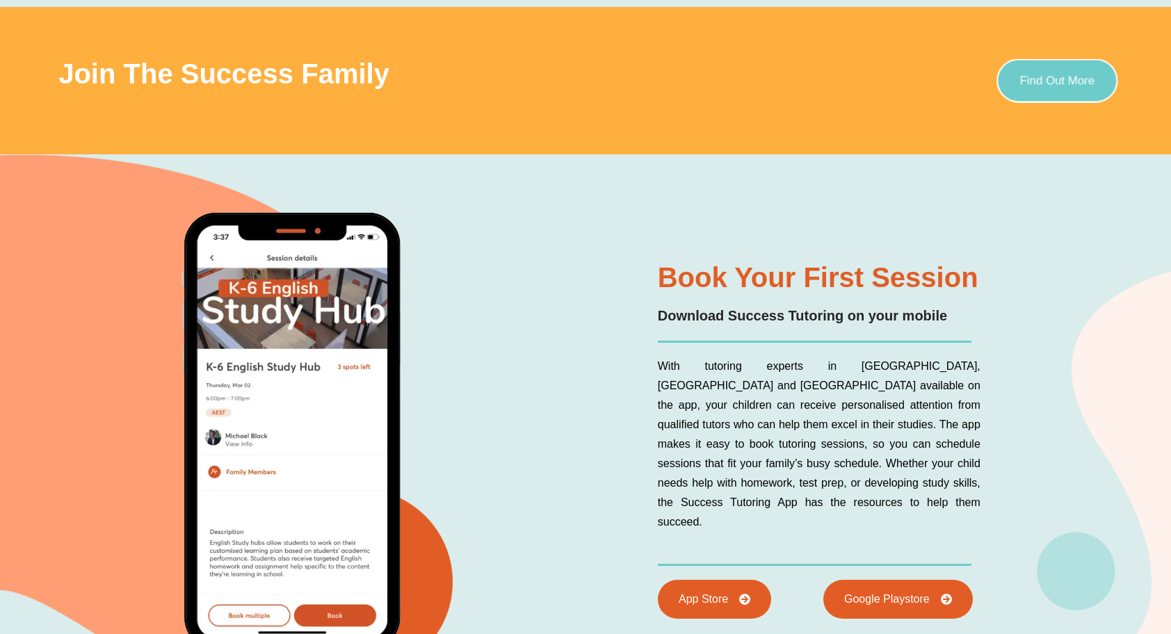
click at [1098, 83] on link "Find Out More" at bounding box center [1058, 80] width 122 height 44
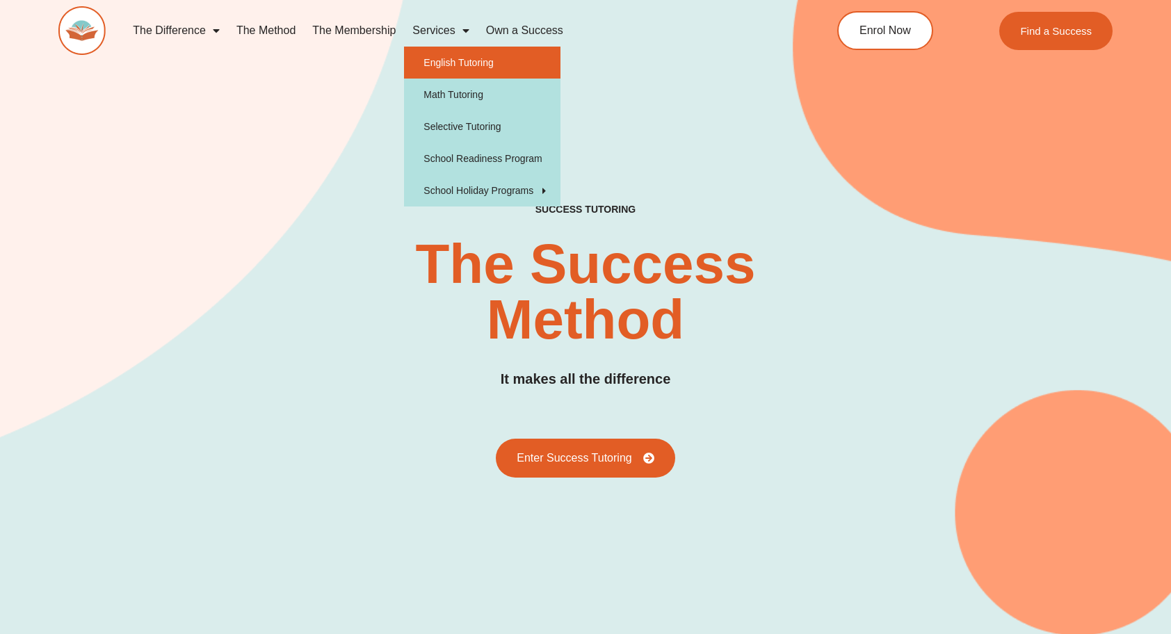
click at [498, 72] on link "English Tutoring" at bounding box center [482, 63] width 157 height 32
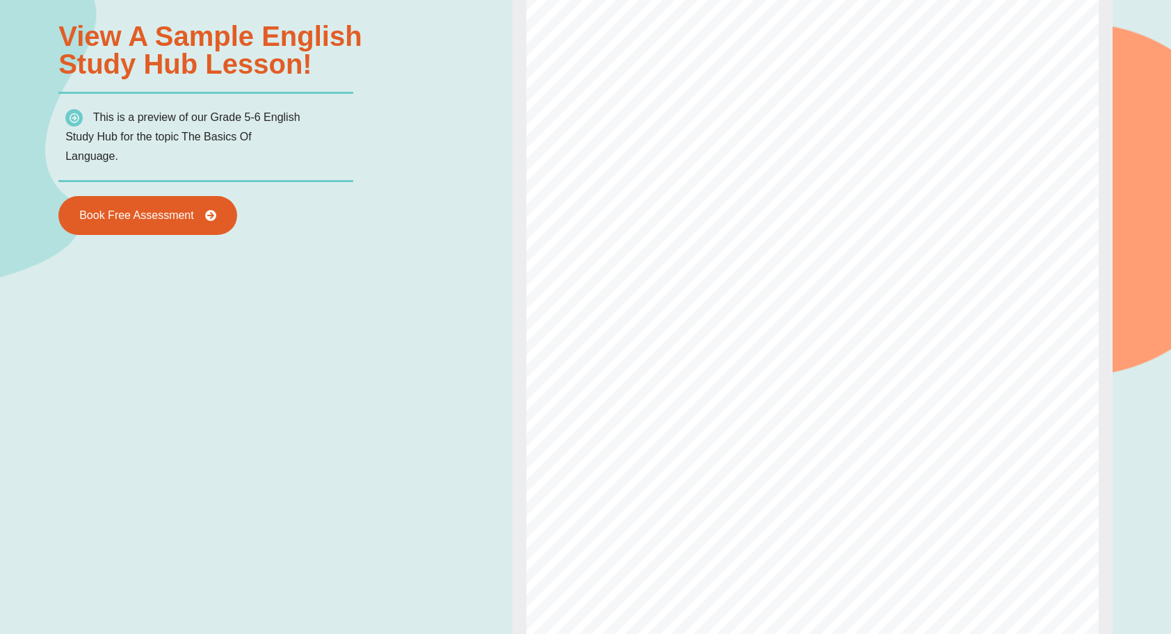
scroll to position [1662, 0]
type input "*"
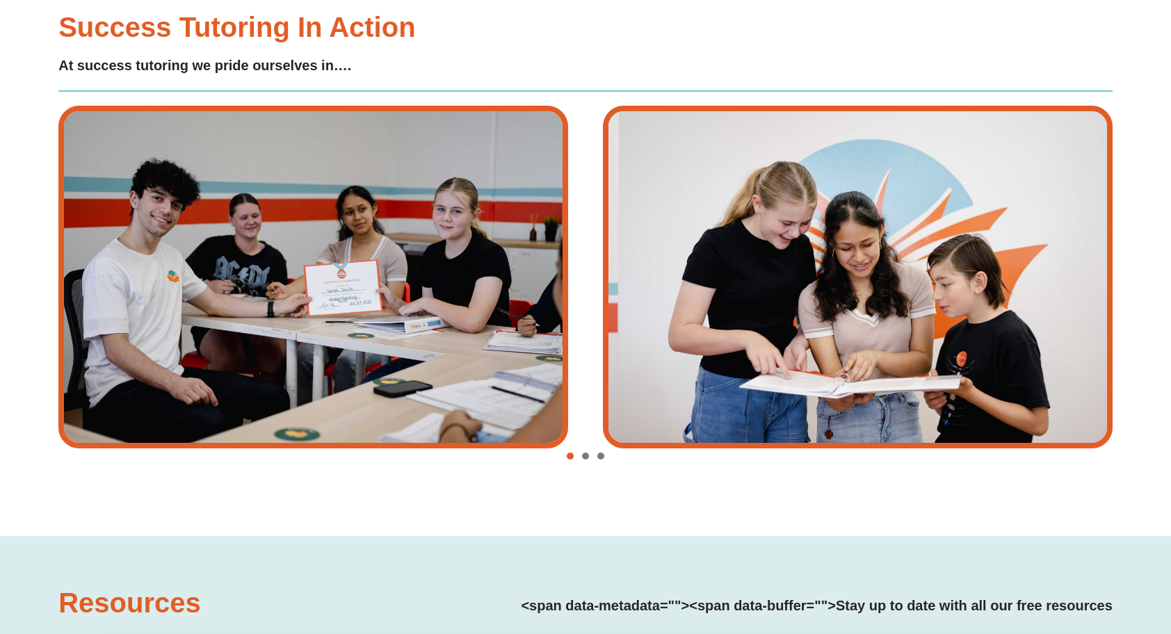
scroll to position [3170, 0]
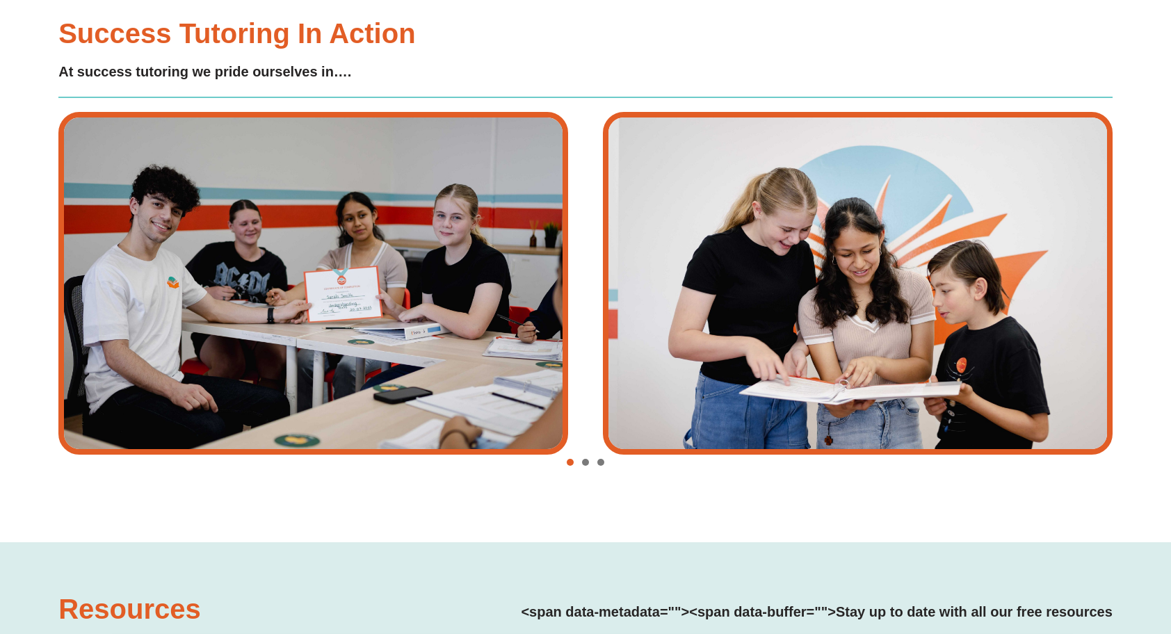
click at [587, 459] on span "Go to slide 2" at bounding box center [585, 462] width 7 height 7
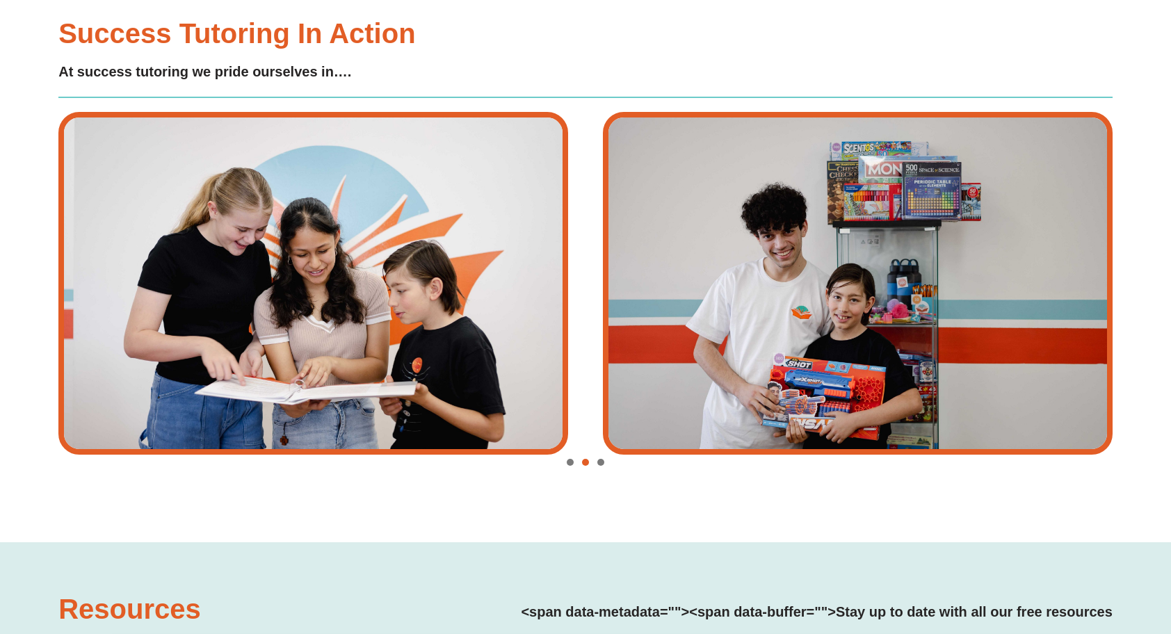
click at [599, 459] on span "Go to slide 3" at bounding box center [601, 462] width 7 height 7
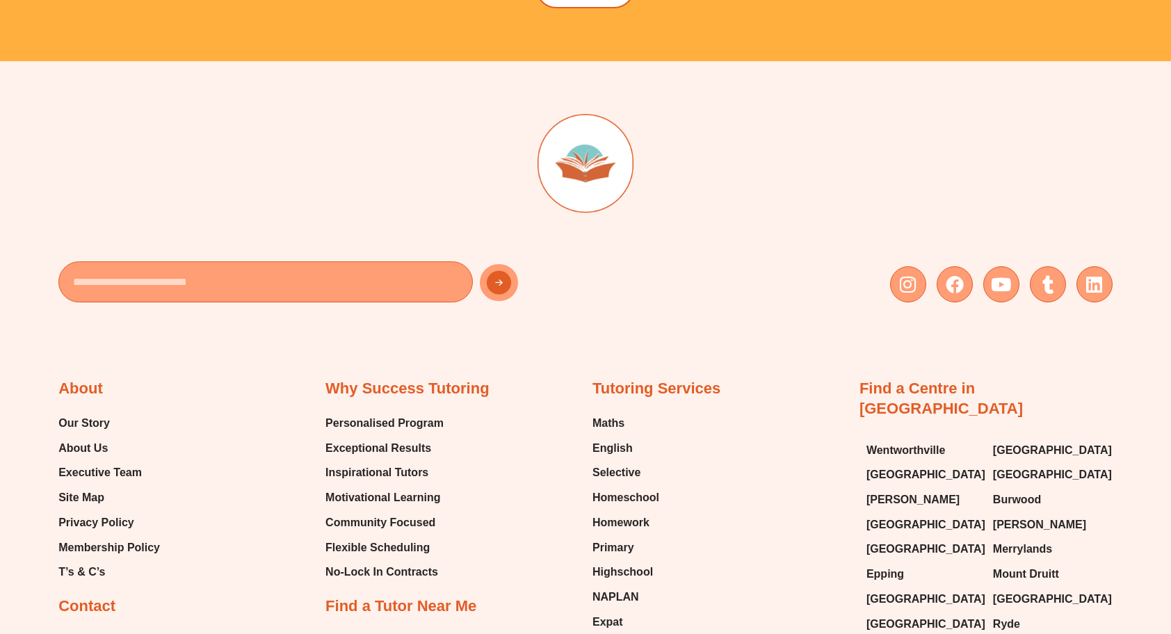
scroll to position [5028, 0]
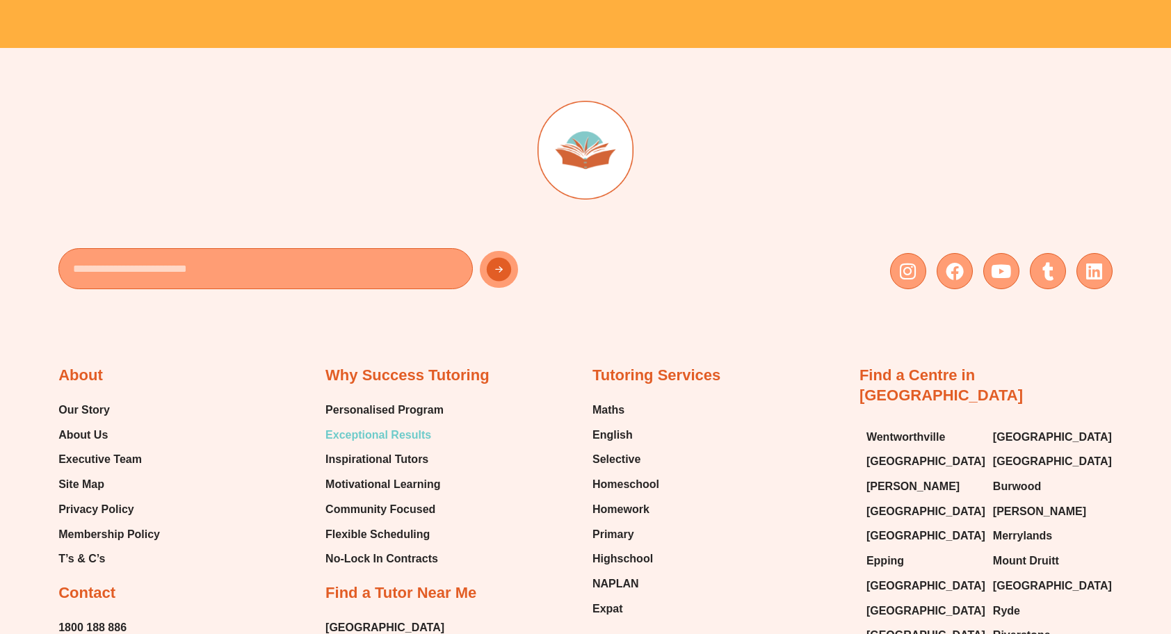
click at [388, 427] on span "Exceptional Results" at bounding box center [379, 435] width 106 height 21
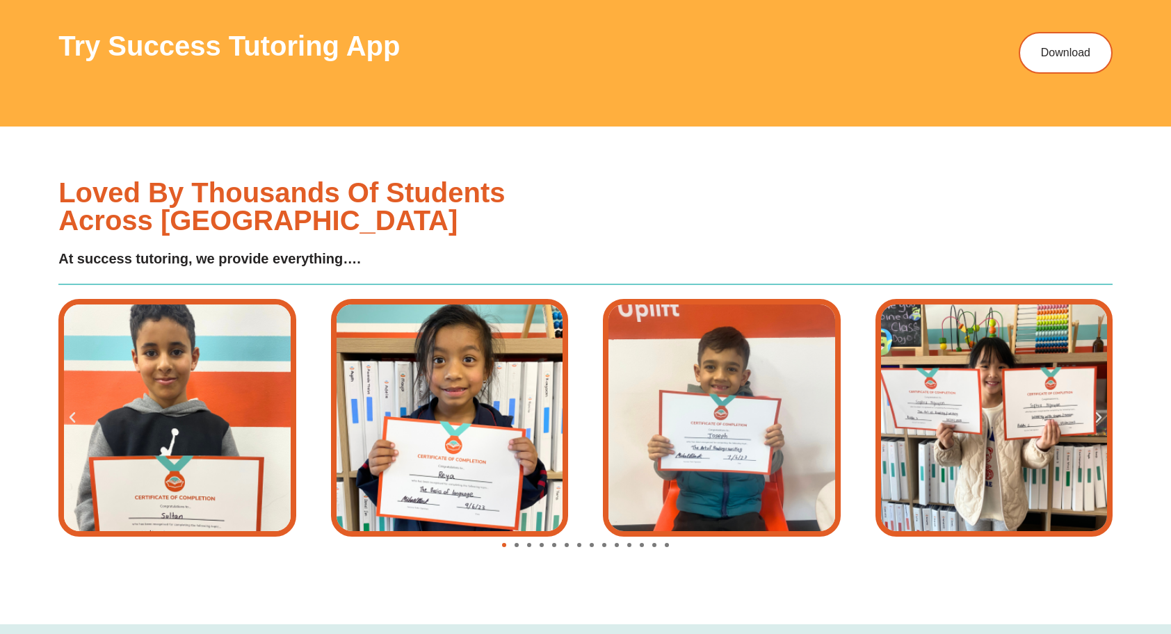
scroll to position [1301, 0]
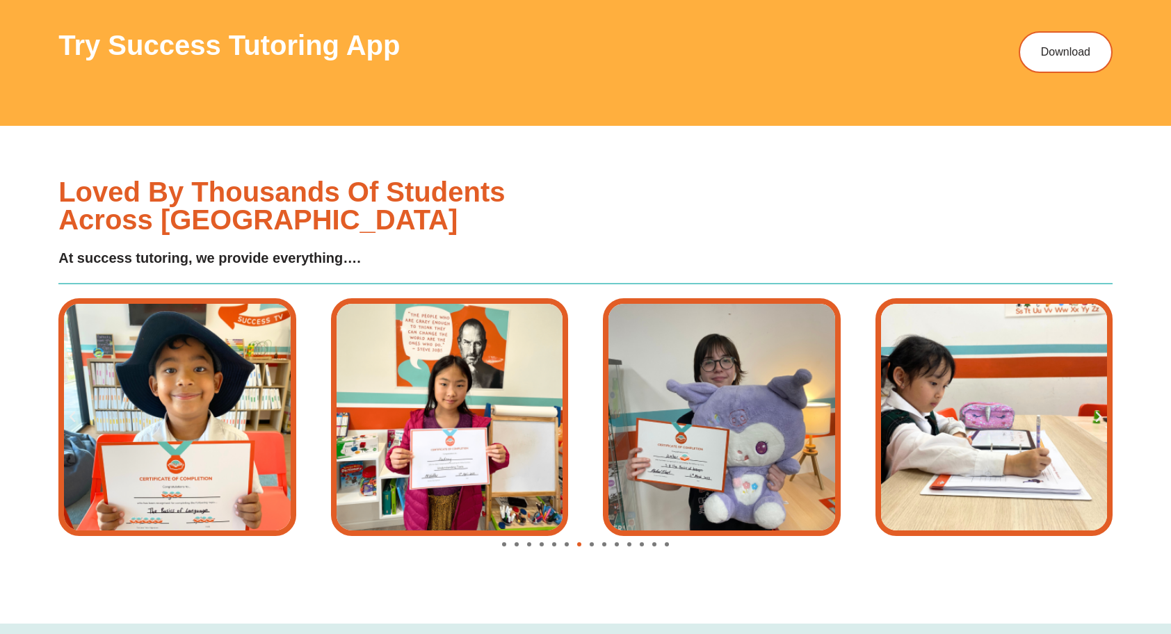
click at [963, 169] on div "Loved by thousands of students across [GEOGRAPHIC_DATA] At success tutoring, we…" at bounding box center [585, 375] width 1054 height 498
